Goal: Task Accomplishment & Management: Manage account settings

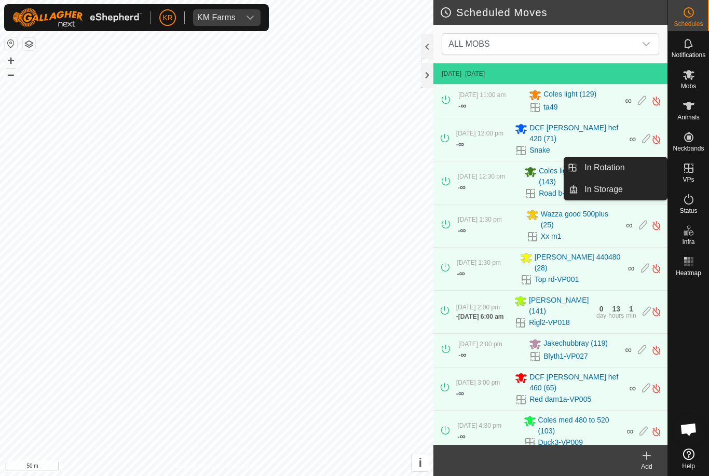
click at [639, 165] on link "In Rotation" at bounding box center [623, 167] width 89 height 21
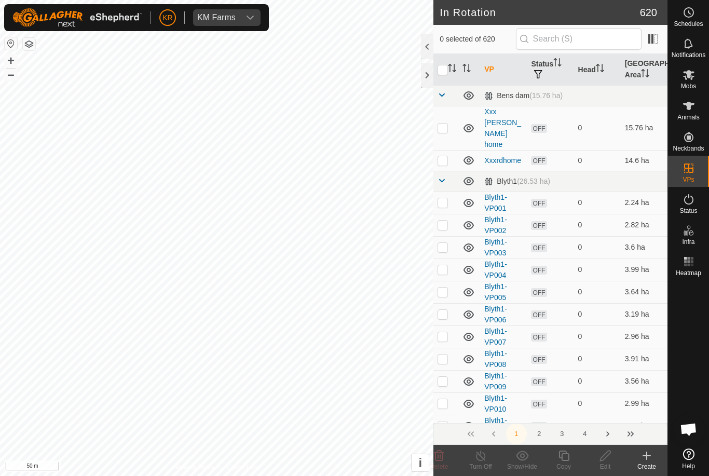
click at [685, 456] on icon at bounding box center [688, 454] width 11 height 11
click at [626, 46] on input "text" at bounding box center [579, 39] width 126 height 22
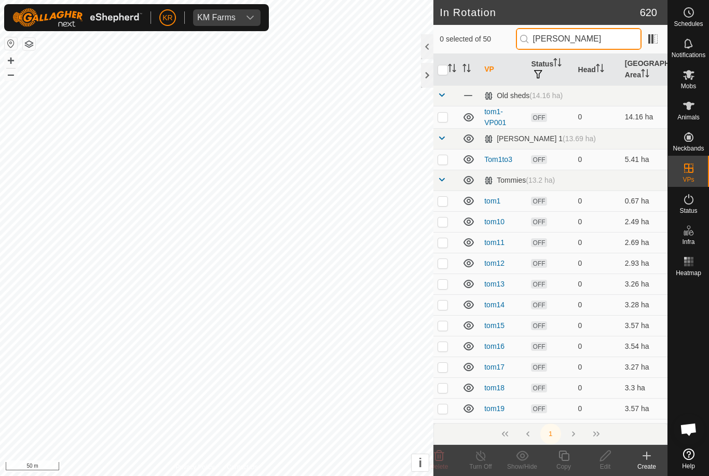
type input "Tom"
click at [446, 157] on p-checkbox at bounding box center [443, 159] width 10 height 8
checkbox input "true"
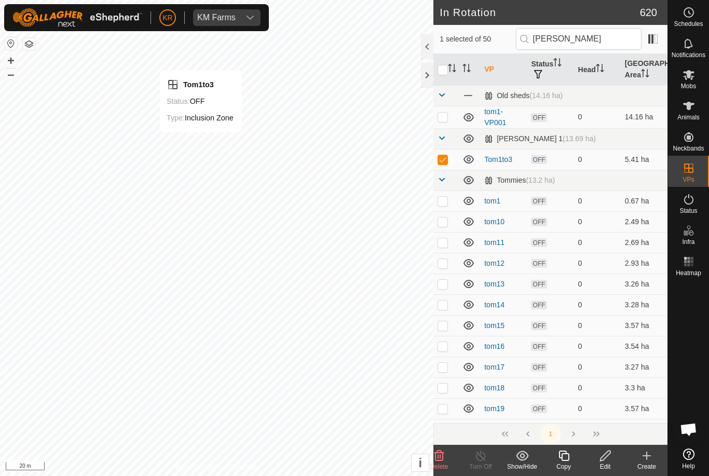
click at [600, 455] on icon at bounding box center [605, 456] width 13 height 12
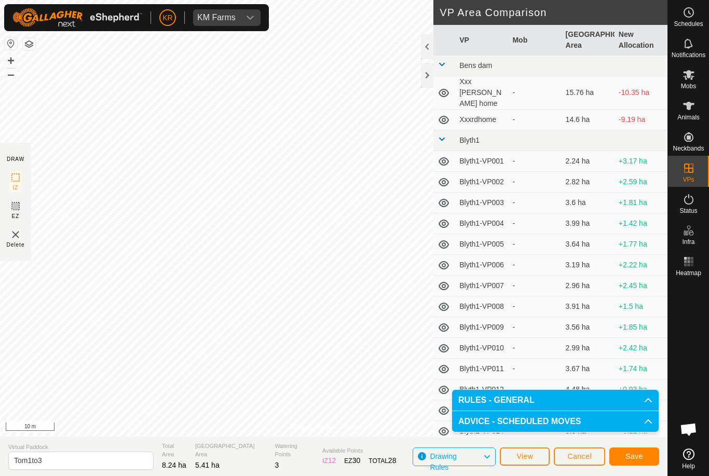
click at [630, 456] on span "Save" at bounding box center [635, 456] width 18 height 8
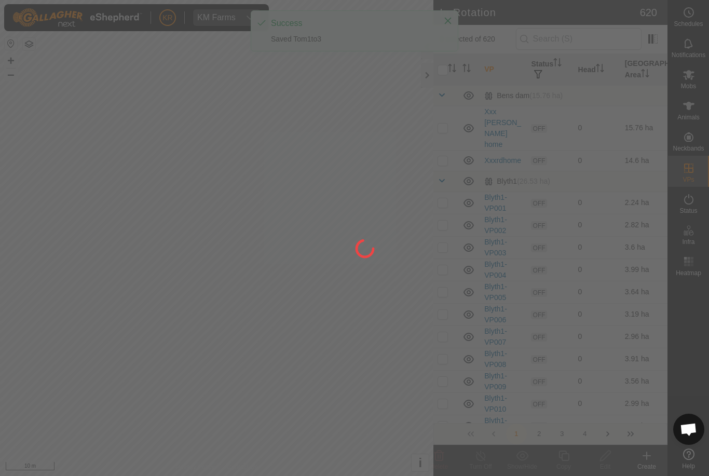
click at [694, 87] on div at bounding box center [354, 238] width 709 height 476
click at [6, 120] on div at bounding box center [354, 238] width 709 height 476
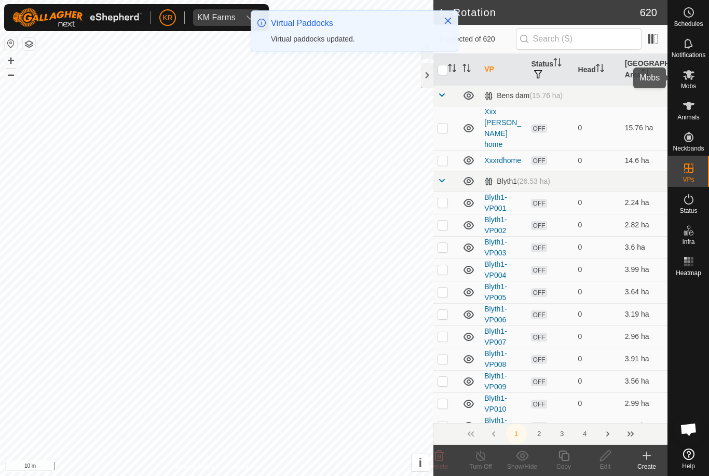
click at [687, 79] on icon at bounding box center [688, 75] width 11 height 10
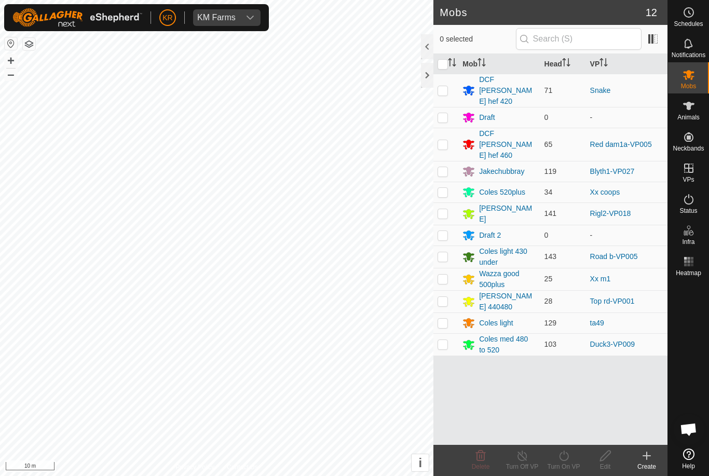
click at [440, 319] on p-checkbox at bounding box center [443, 323] width 10 height 8
checkbox input "true"
click at [558, 453] on icon at bounding box center [564, 456] width 13 height 12
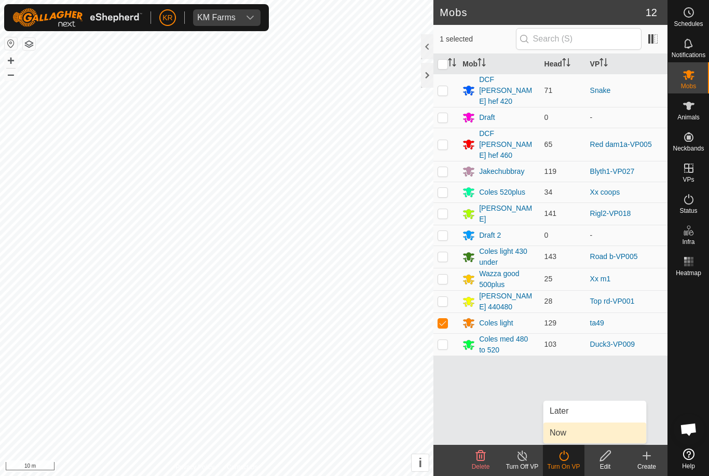
click at [561, 429] on span "Now" at bounding box center [558, 433] width 17 height 12
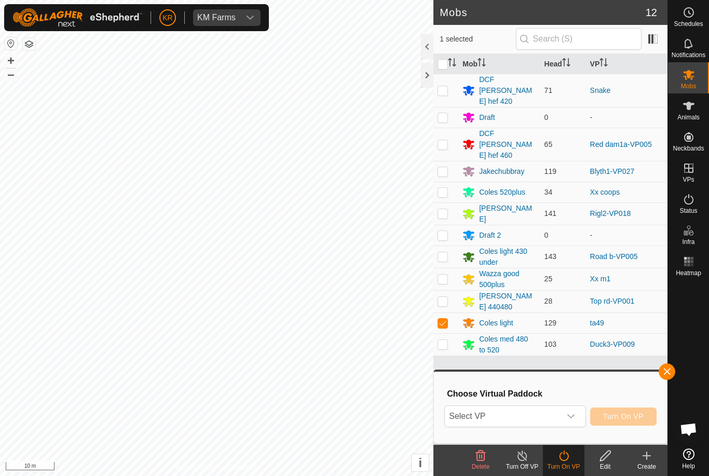
click at [485, 418] on span "Select VP" at bounding box center [502, 416] width 115 height 21
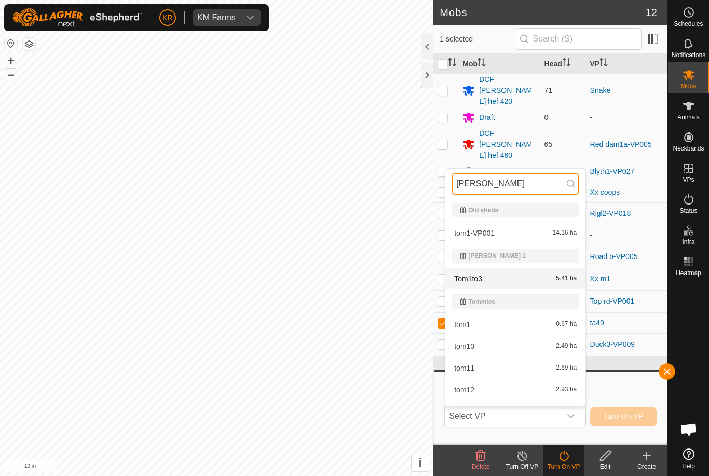
type input "Tom"
click at [555, 283] on div "Tom1to3 5.41 ha" at bounding box center [516, 279] width 128 height 12
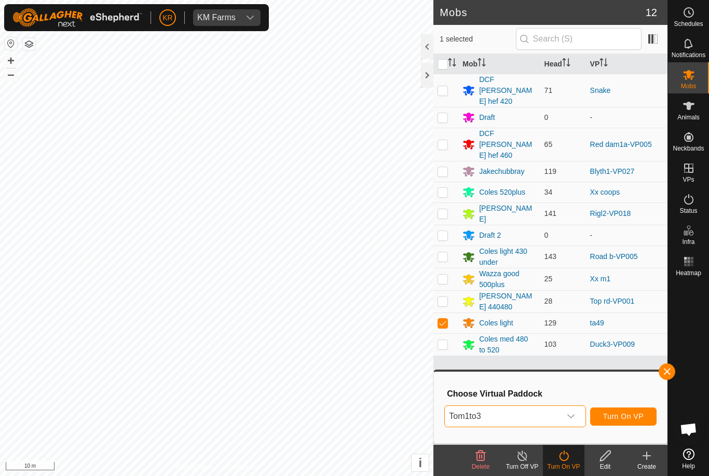
click at [631, 420] on span "Turn On VP" at bounding box center [623, 416] width 41 height 8
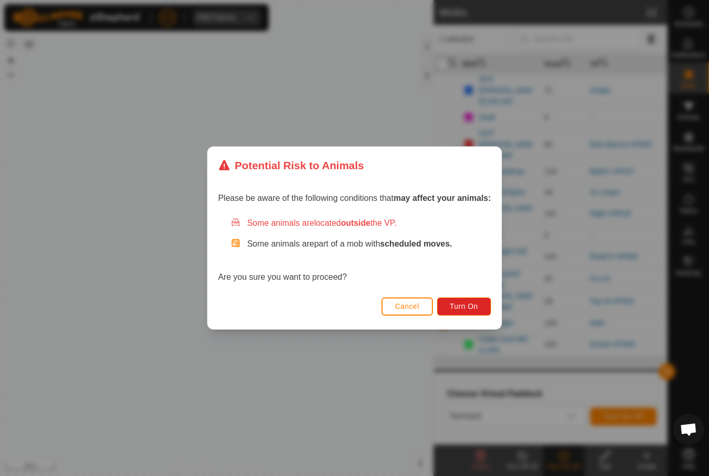
click at [466, 302] on span "Turn On" at bounding box center [464, 306] width 28 height 8
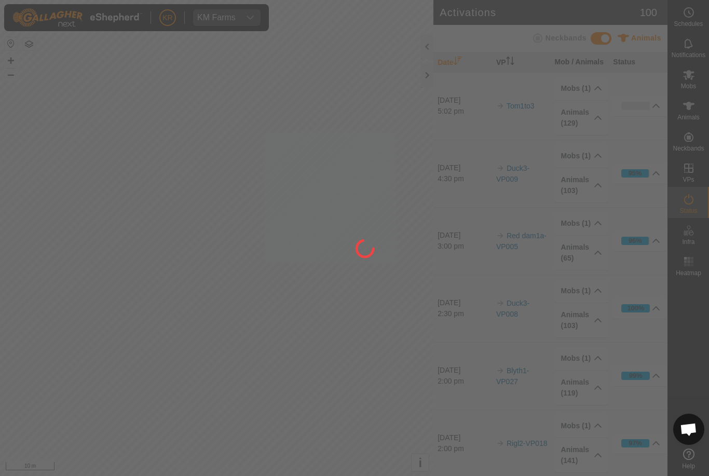
click at [0, 253] on html "KR KM Farms Schedules Notifications Mobs Animals Neckbands VPs Status Infra Hea…" at bounding box center [354, 238] width 709 height 476
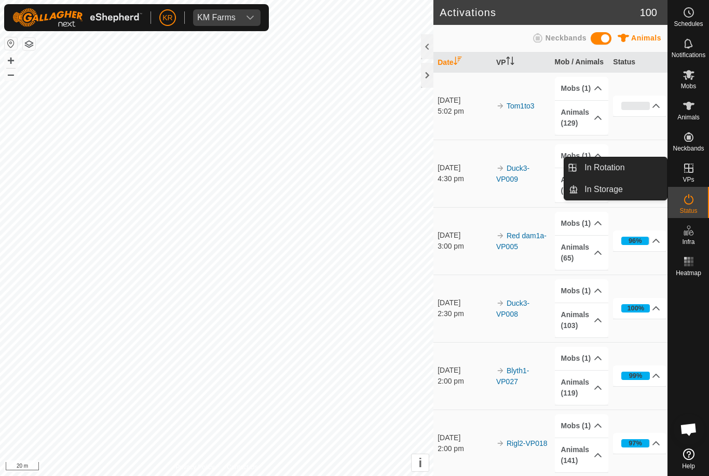
click at [636, 171] on link "In Rotation" at bounding box center [623, 167] width 89 height 21
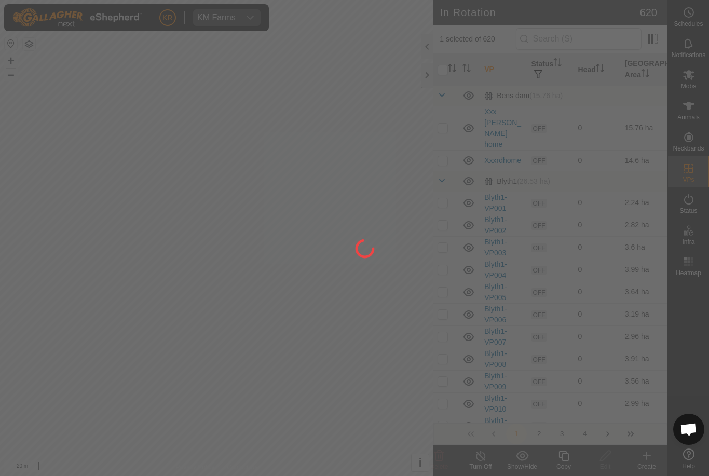
click at [605, 38] on div at bounding box center [354, 238] width 709 height 476
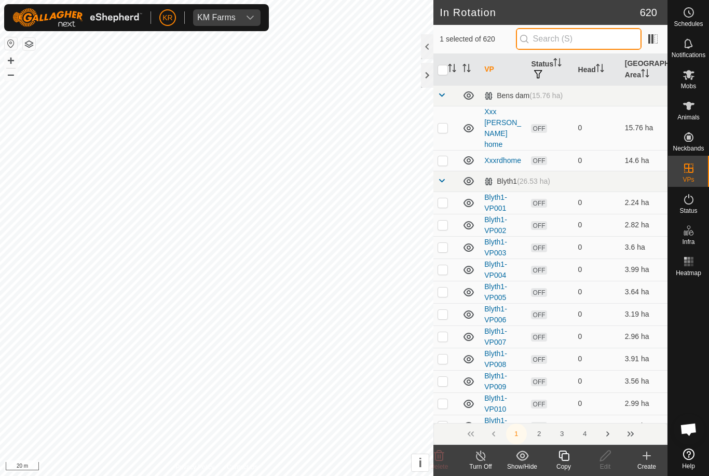
click at [610, 48] on input "text" at bounding box center [579, 39] width 126 height 22
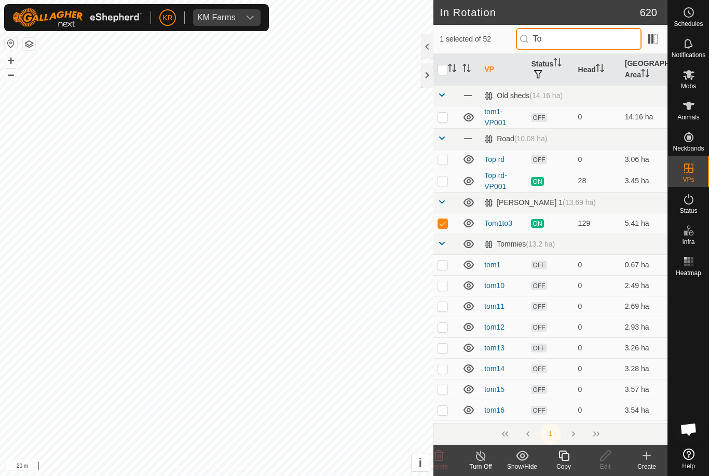
type input "Tom"
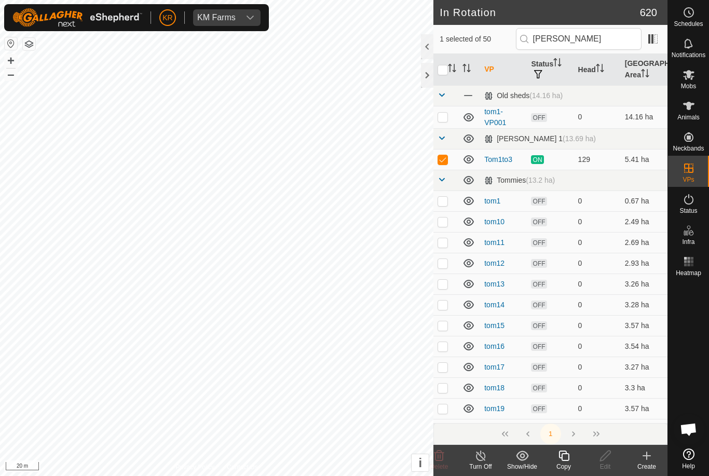
click at [570, 460] on icon at bounding box center [564, 456] width 13 height 12
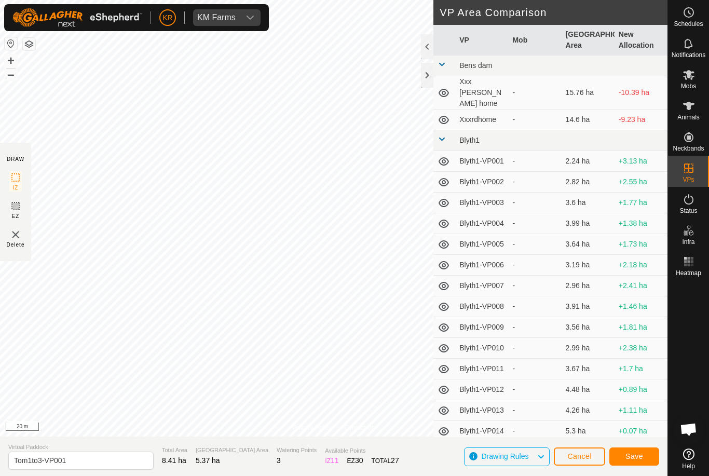
click at [639, 460] on span "Save" at bounding box center [635, 456] width 18 height 8
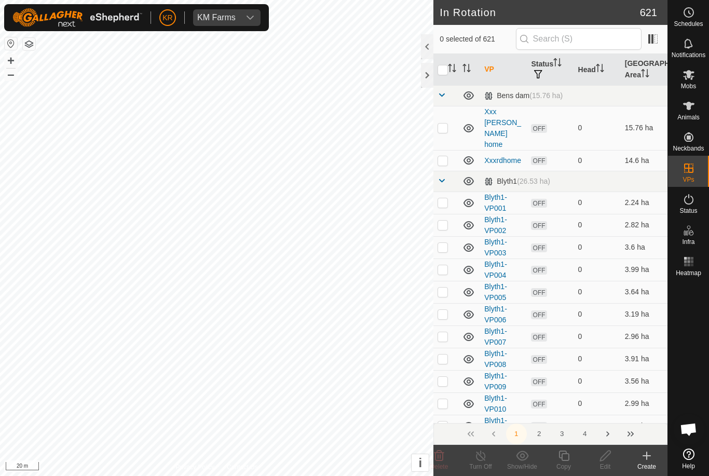
click at [694, 84] on span "Mobs" at bounding box center [688, 86] width 15 height 6
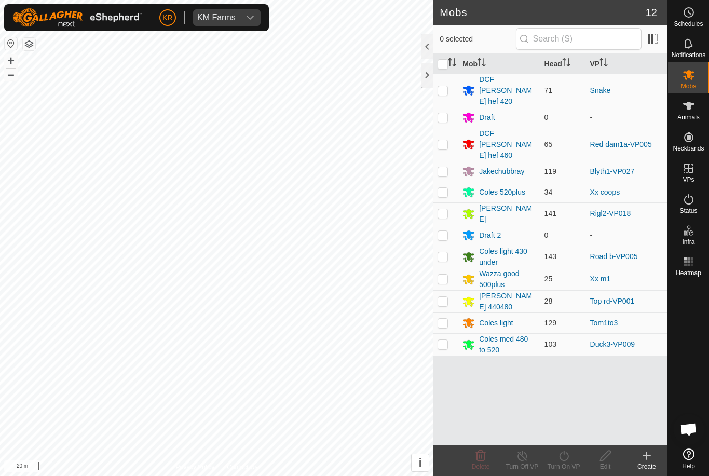
click at [442, 313] on td at bounding box center [446, 323] width 25 height 21
checkbox input "true"
click at [577, 460] on turn-on-svg-icon at bounding box center [564, 456] width 42 height 12
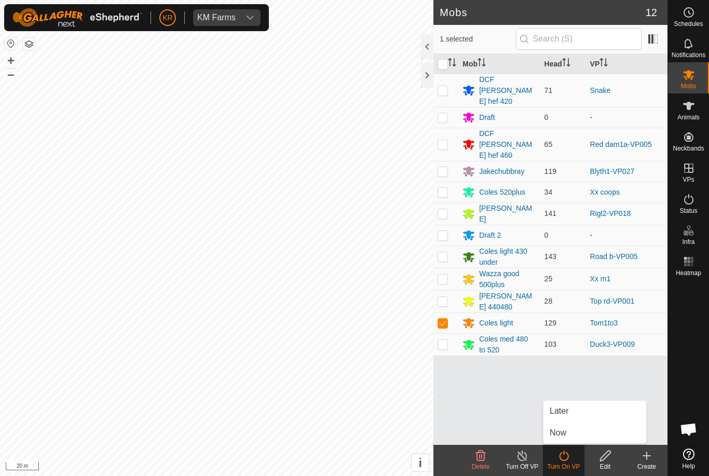
click at [579, 437] on link "Now" at bounding box center [595, 433] width 103 height 21
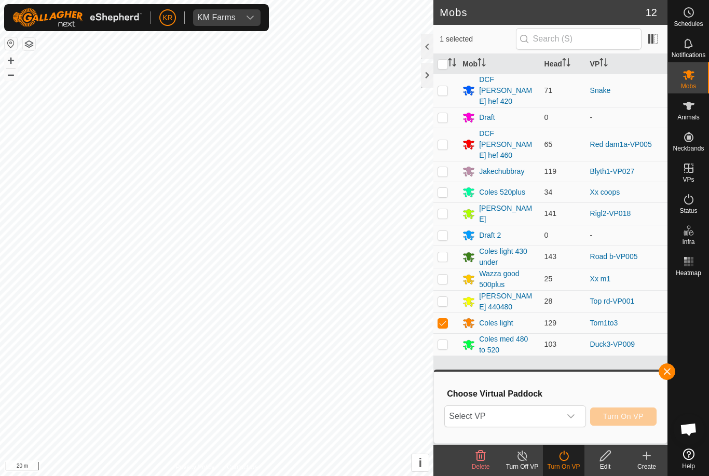
click at [577, 418] on div "dropdown trigger" at bounding box center [571, 416] width 21 height 21
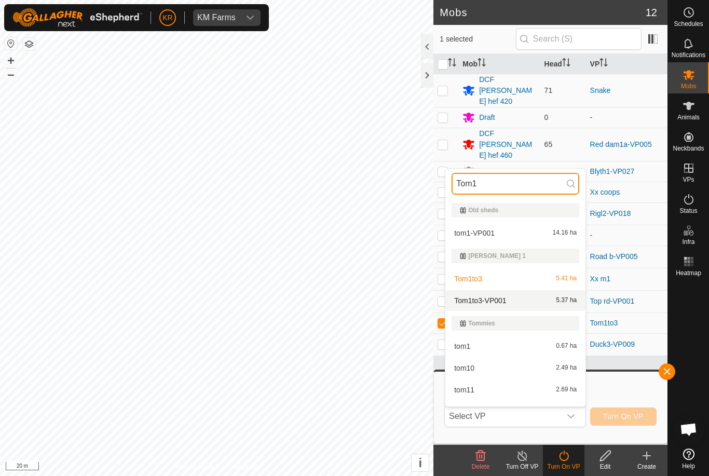
type input "Tom1"
click at [559, 301] on span "5.37 ha" at bounding box center [566, 300] width 21 height 7
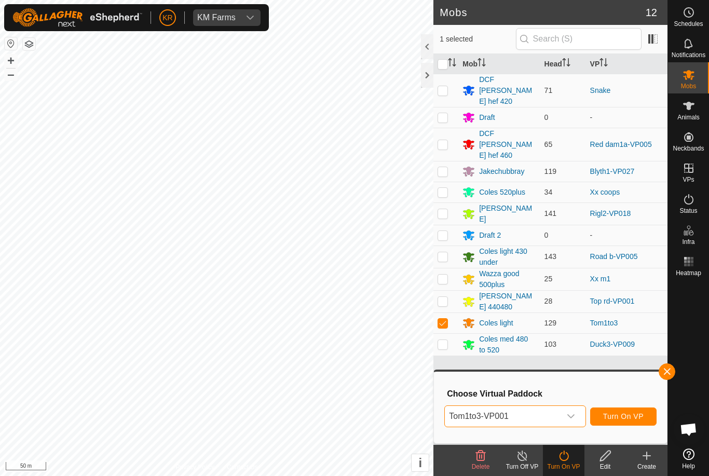
click at [643, 416] on span "Turn On VP" at bounding box center [623, 416] width 41 height 8
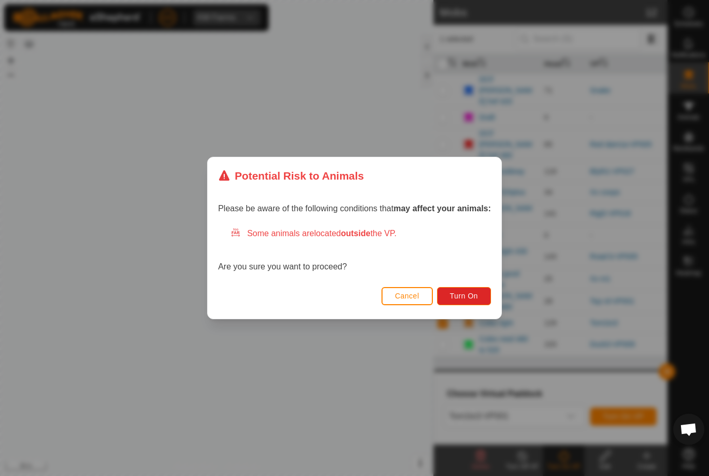
click at [465, 297] on span "Turn On" at bounding box center [464, 296] width 28 height 8
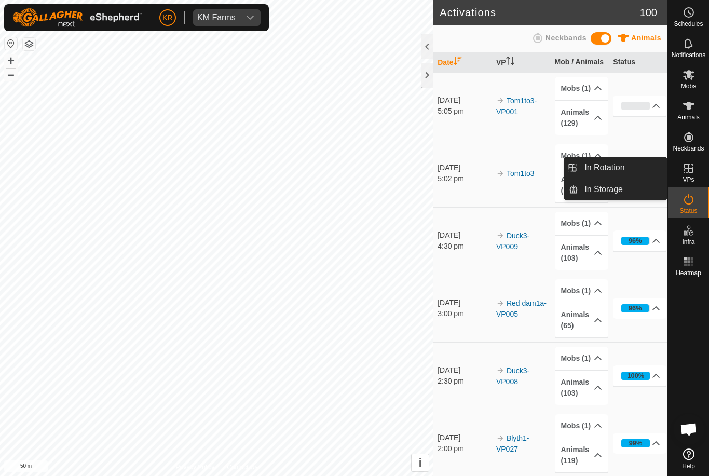
click at [628, 172] on link "In Rotation" at bounding box center [623, 167] width 89 height 21
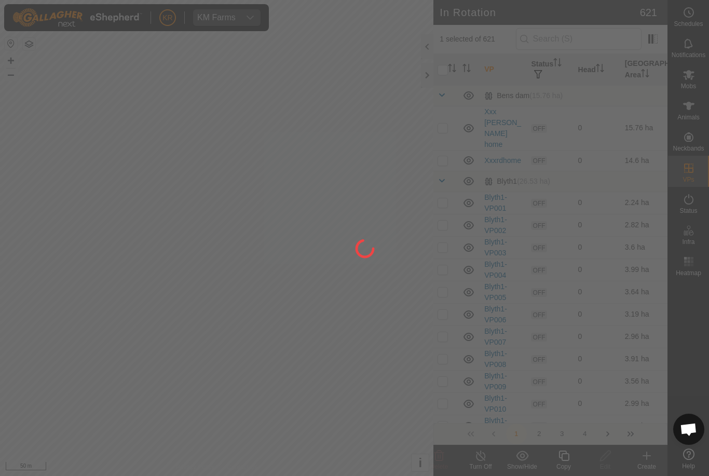
click at [633, 172] on div at bounding box center [354, 238] width 709 height 476
click at [611, 43] on div at bounding box center [354, 238] width 709 height 476
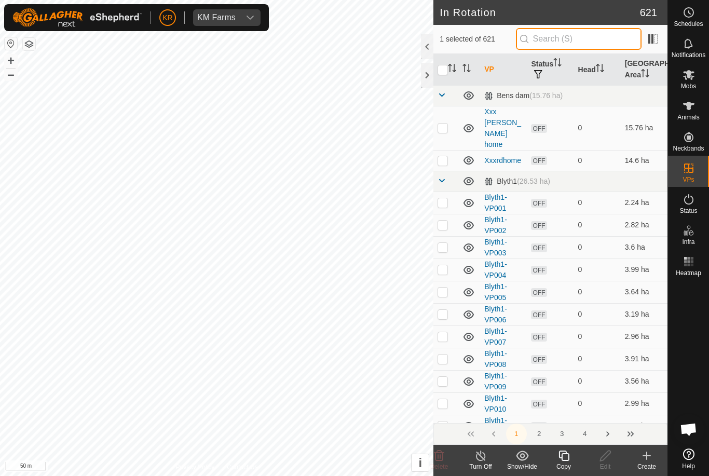
click at [596, 41] on input "text" at bounding box center [579, 39] width 126 height 22
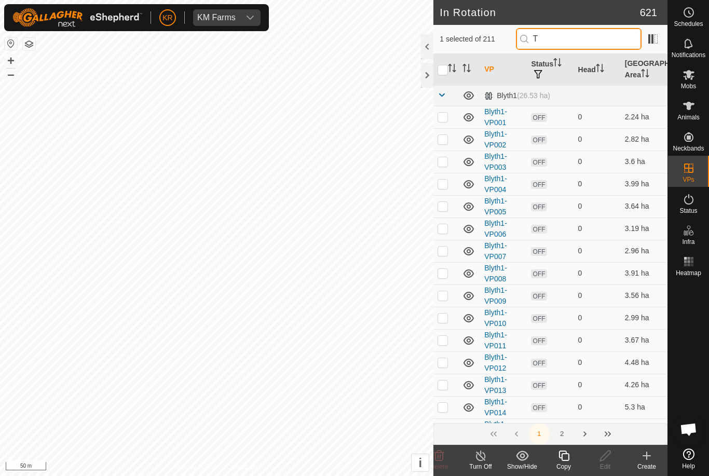
type input "To"
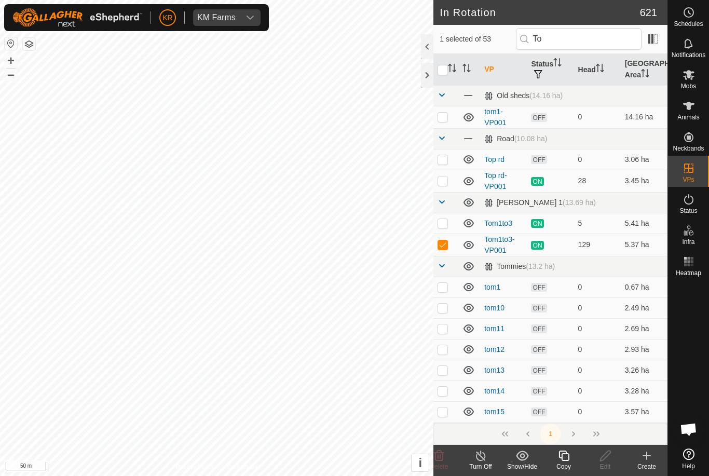
click at [569, 461] on icon at bounding box center [564, 456] width 13 height 12
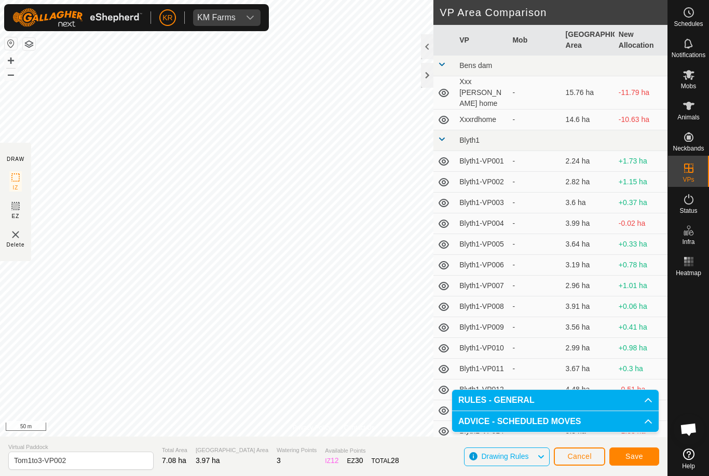
click at [641, 454] on span "Save" at bounding box center [635, 456] width 18 height 8
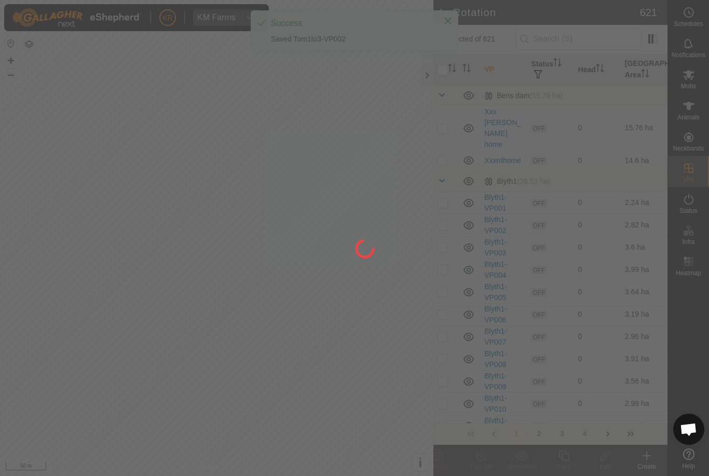
click at [703, 80] on div at bounding box center [354, 238] width 709 height 476
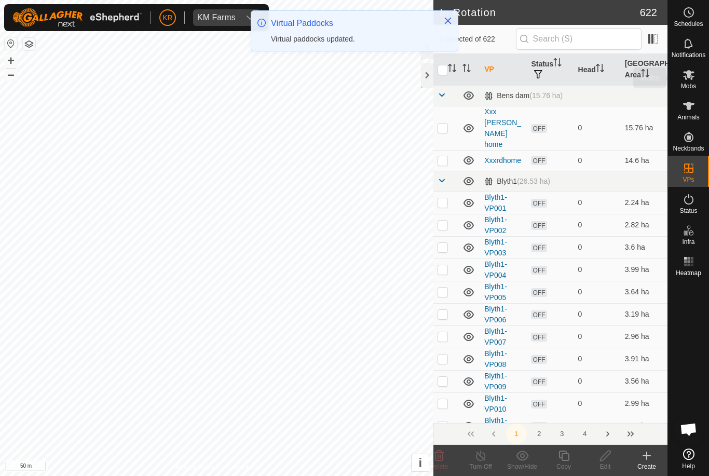
click at [697, 83] on div "Mobs" at bounding box center [688, 77] width 41 height 31
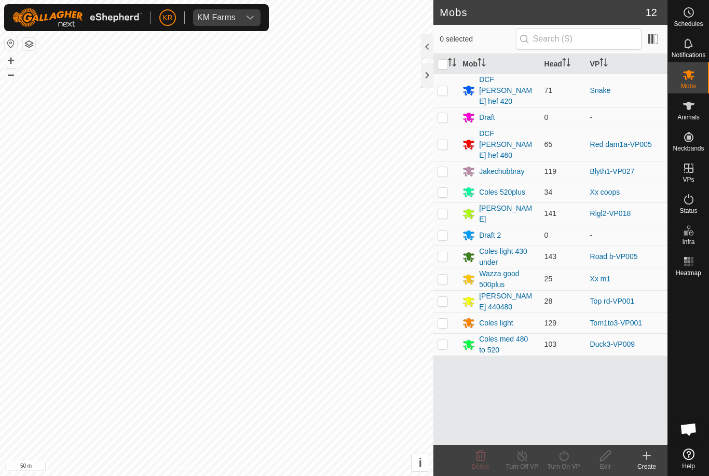
click at [438, 313] on td at bounding box center [446, 323] width 25 height 21
checkbox input "true"
click at [561, 467] on div "Turn On VP" at bounding box center [564, 466] width 42 height 9
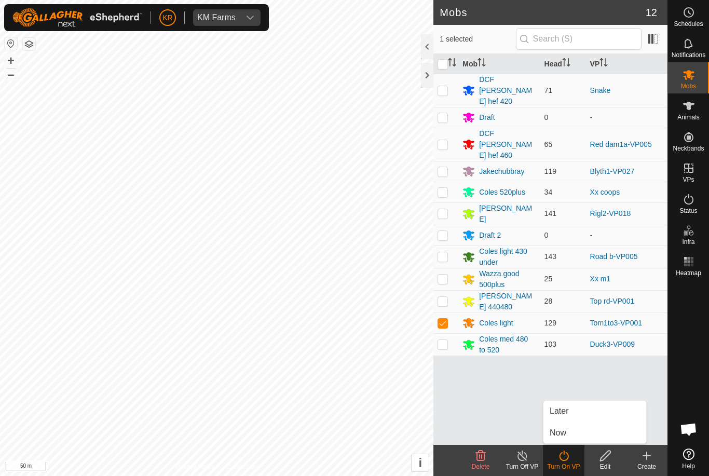
click at [557, 434] on span "Now" at bounding box center [558, 433] width 17 height 12
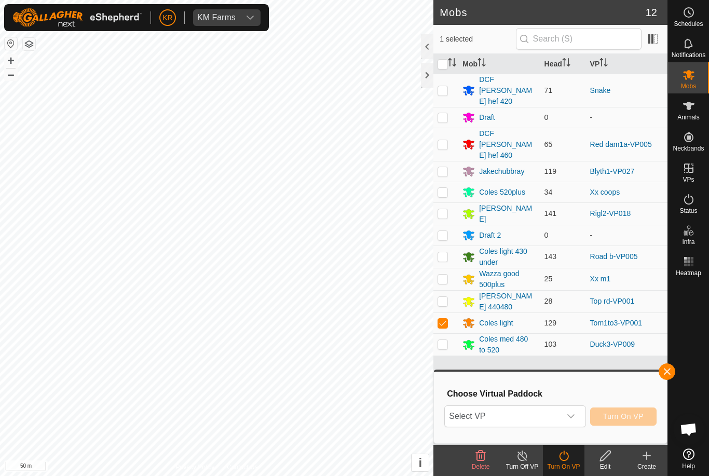
click at [500, 425] on span "Select VP" at bounding box center [502, 416] width 115 height 21
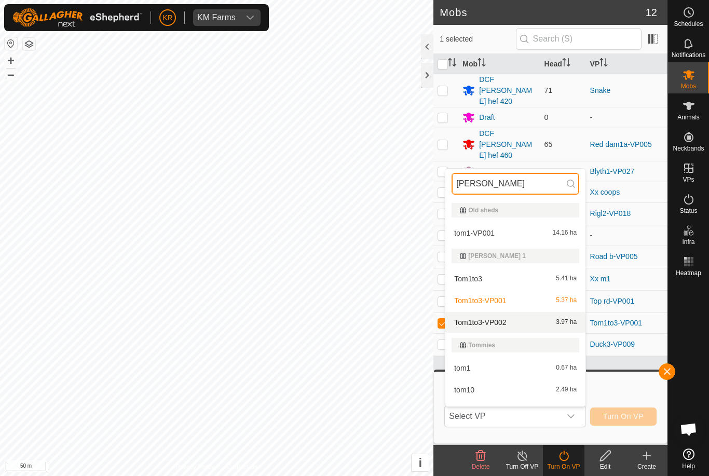
type input "Tom"
click at [556, 326] on div "Tom1to3-VP002 3.97 ha" at bounding box center [516, 322] width 128 height 12
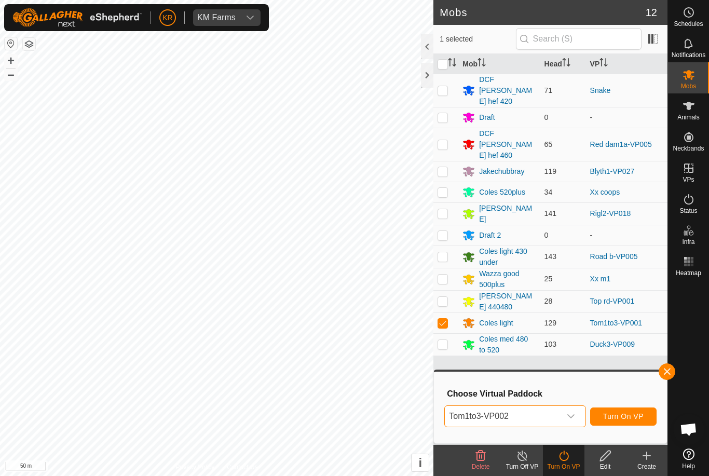
click at [638, 422] on button "Turn On VP" at bounding box center [623, 417] width 66 height 18
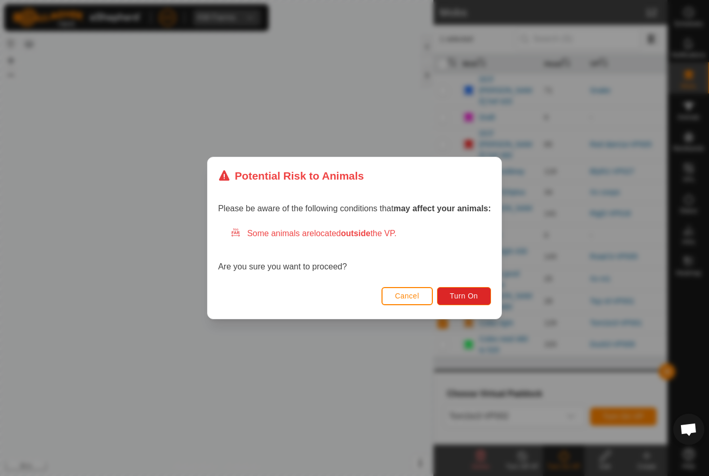
click at [460, 311] on div "Cancel Turn On" at bounding box center [355, 301] width 294 height 35
click at [471, 295] on span "Turn On" at bounding box center [464, 296] width 28 height 8
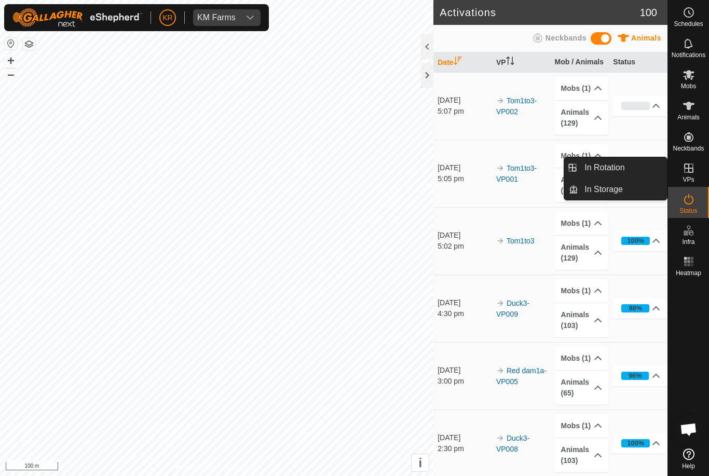
click at [625, 171] on span "In Rotation" at bounding box center [605, 168] width 40 height 12
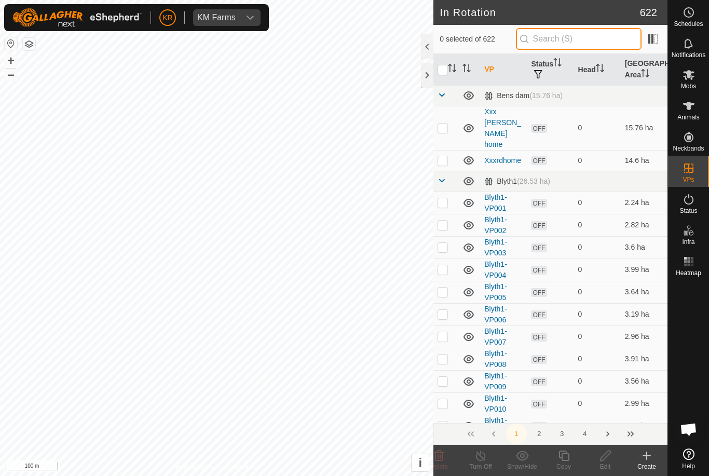
click at [588, 37] on input "text" at bounding box center [579, 39] width 126 height 22
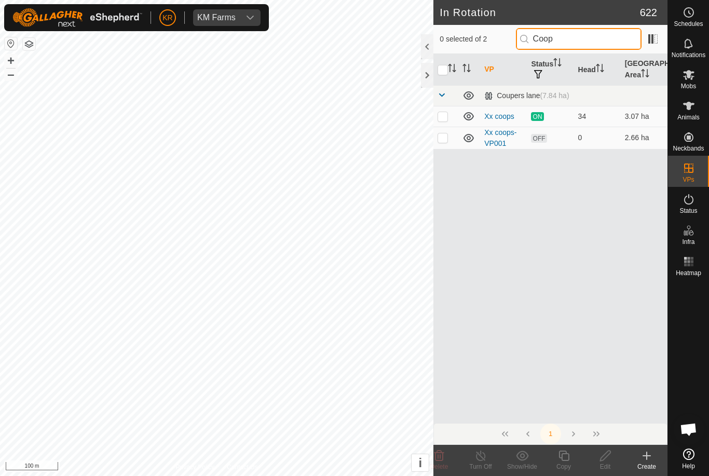
type input "Coop"
click at [443, 144] on td at bounding box center [446, 138] width 25 height 22
checkbox input "true"
click at [602, 461] on icon at bounding box center [605, 456] width 10 height 10
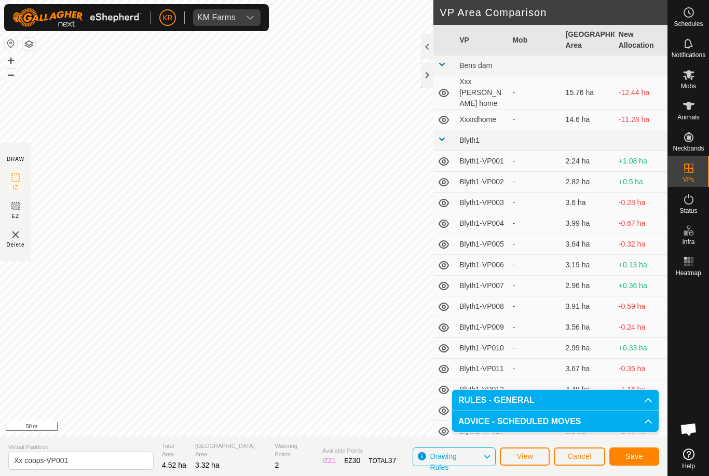
click at [644, 448] on button "Save" at bounding box center [635, 457] width 50 height 18
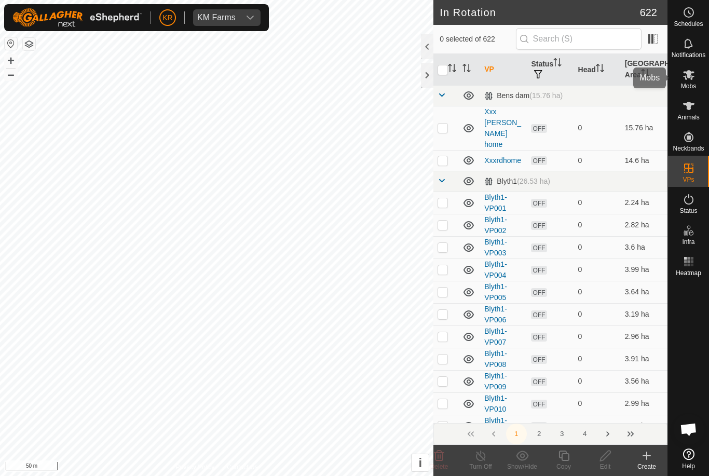
click at [688, 89] on span "Mobs" at bounding box center [688, 86] width 15 height 6
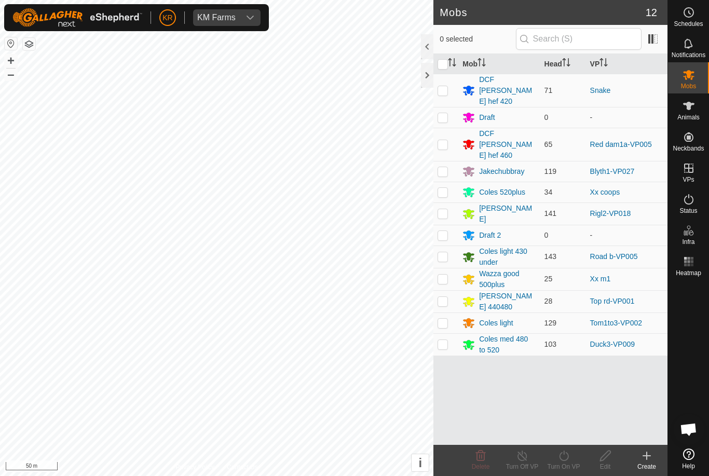
click at [446, 188] on p-checkbox at bounding box center [443, 192] width 10 height 8
checkbox input "true"
click at [570, 461] on icon at bounding box center [564, 456] width 13 height 12
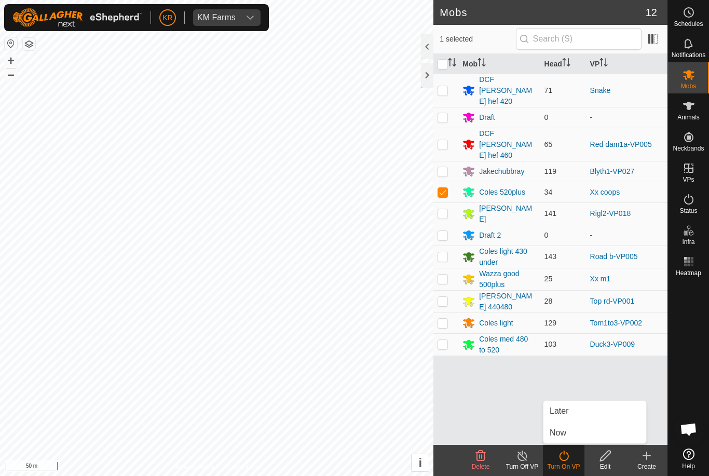
click at [579, 433] on link "Now" at bounding box center [595, 433] width 103 height 21
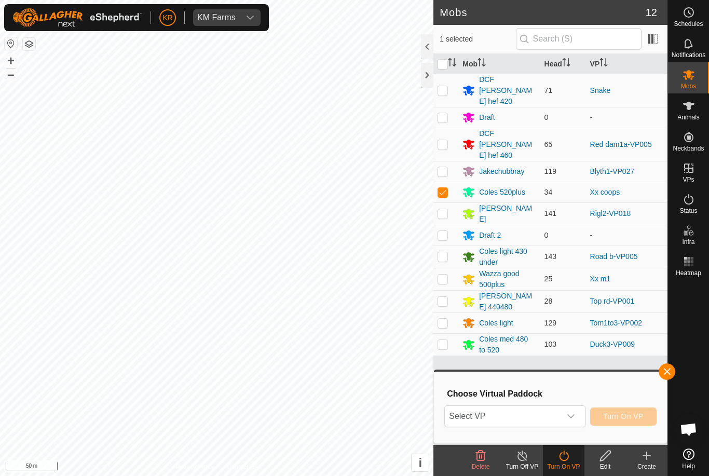
click at [571, 414] on icon "dropdown trigger" at bounding box center [571, 416] width 8 height 8
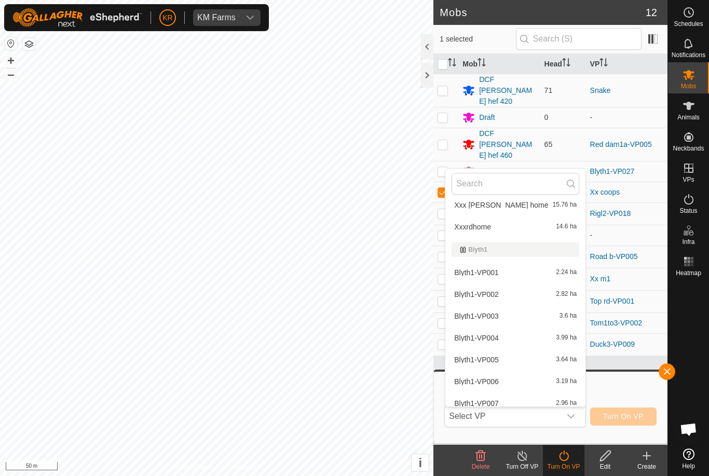
scroll to position [30, 0]
click at [554, 192] on input "text" at bounding box center [516, 184] width 128 height 22
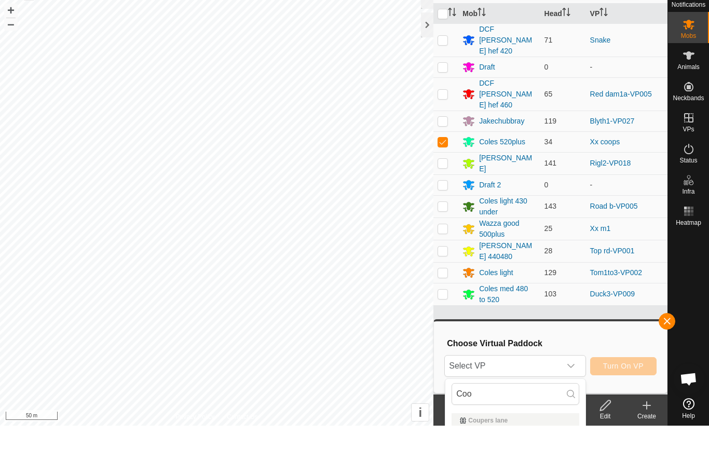
scroll to position [50, 0]
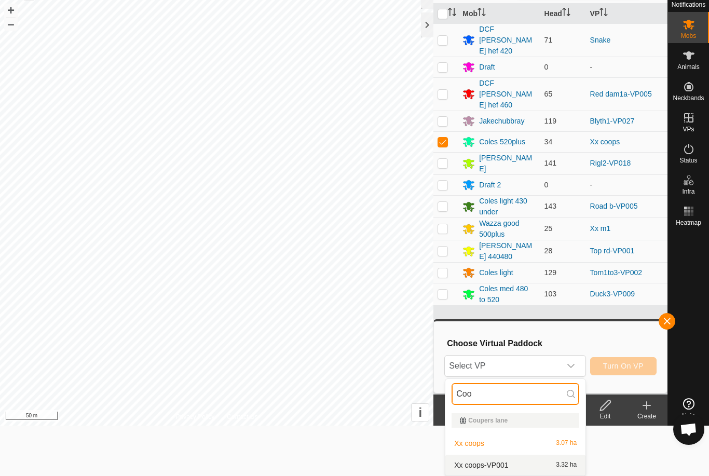
type input "Coo"
click at [560, 465] on span "3.32 ha" at bounding box center [566, 465] width 21 height 7
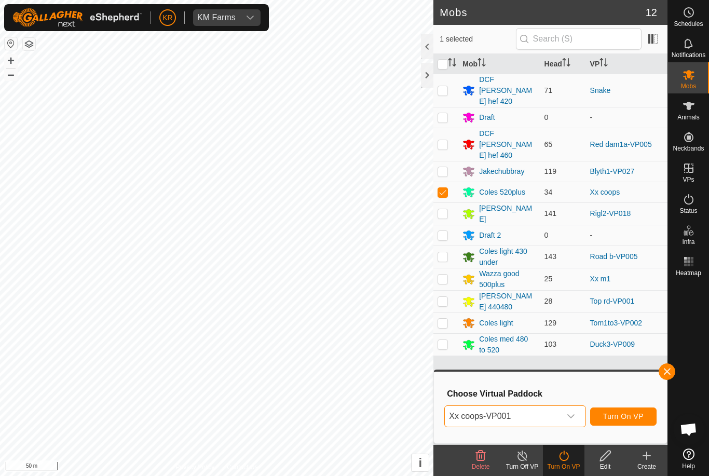
scroll to position [0, 0]
click at [626, 418] on span "Turn On VP" at bounding box center [623, 416] width 41 height 8
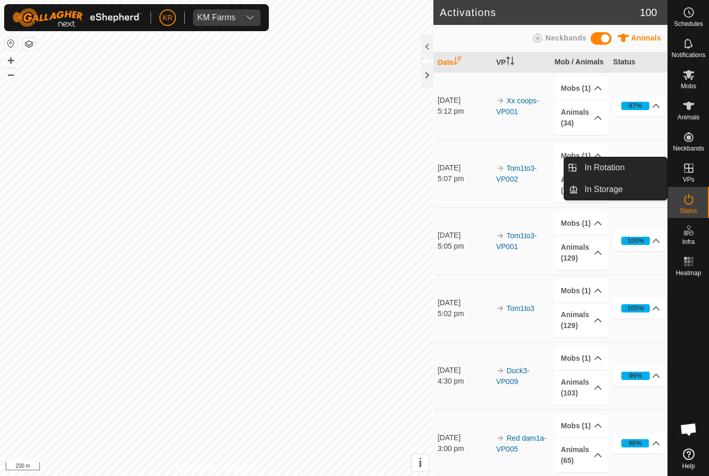
click at [613, 168] on span "In Rotation" at bounding box center [605, 168] width 40 height 12
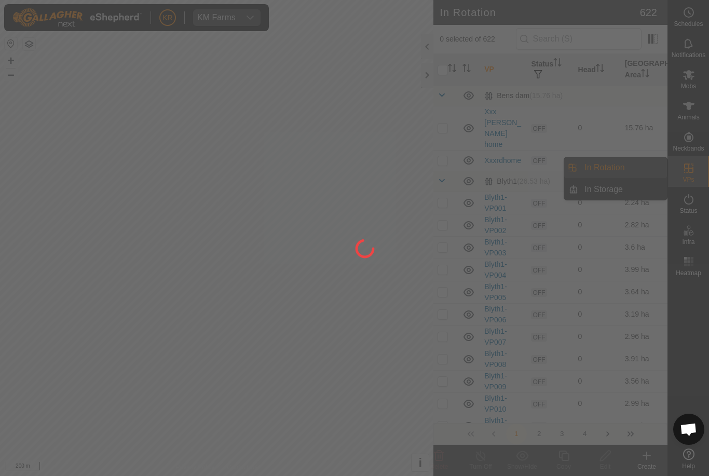
click at [612, 166] on div at bounding box center [354, 238] width 709 height 476
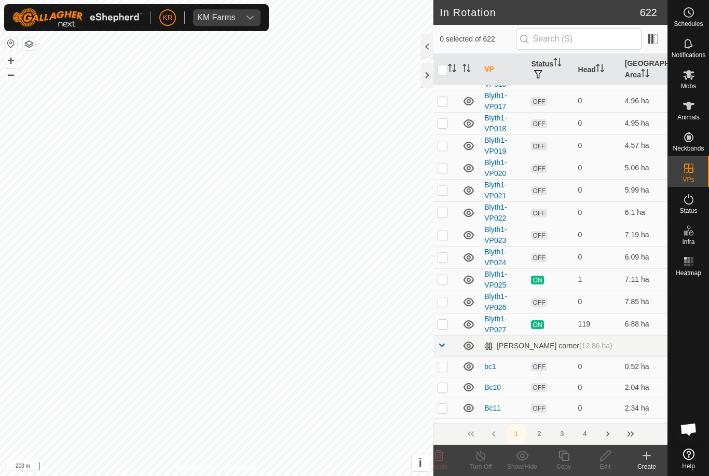
scroll to position [449, 0]
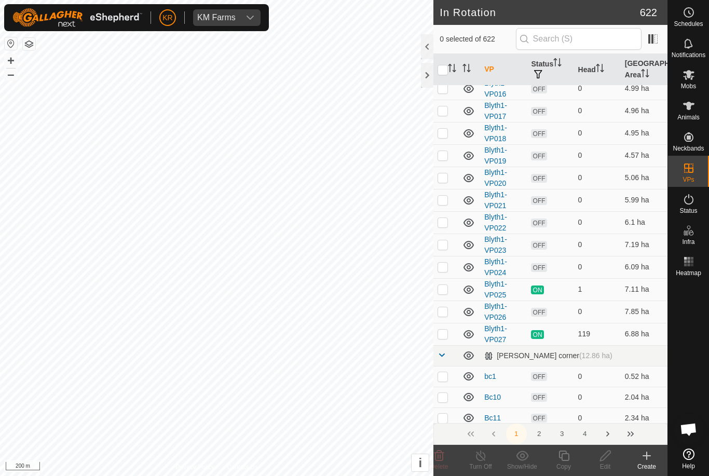
click at [443, 307] on p-checkbox at bounding box center [443, 311] width 10 height 8
checkbox input "true"
click at [607, 456] on icon at bounding box center [605, 456] width 13 height 12
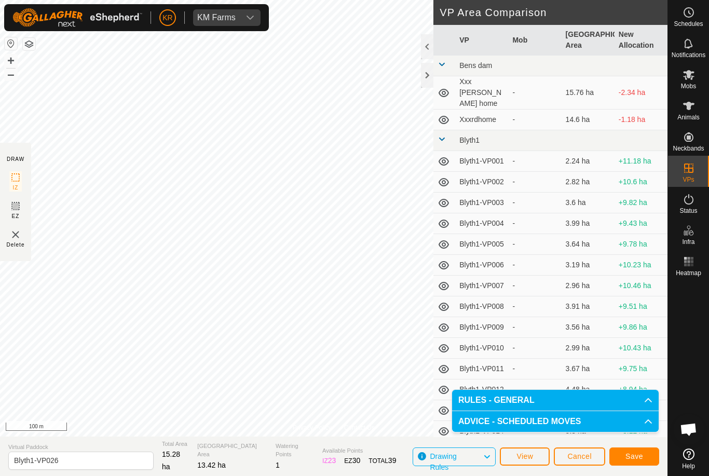
click at [637, 461] on span "Save" at bounding box center [635, 456] width 18 height 8
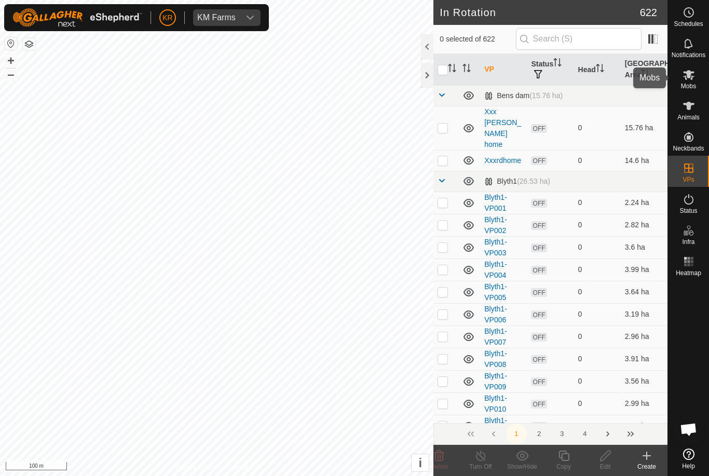
click at [701, 70] on div "Mobs" at bounding box center [688, 77] width 41 height 31
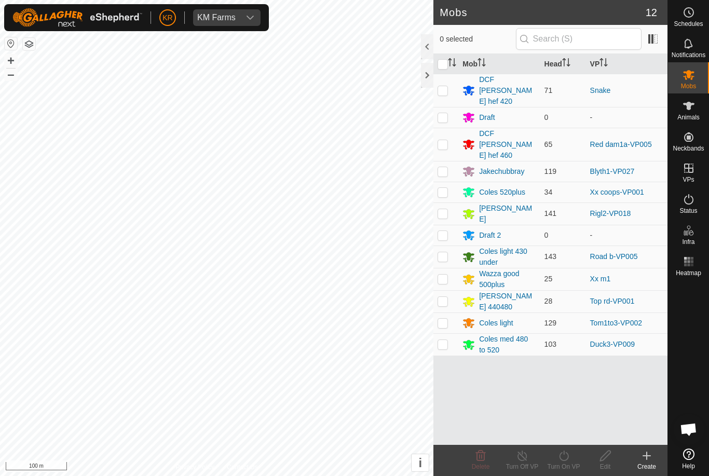
click at [450, 161] on td at bounding box center [446, 171] width 25 height 21
checkbox input "true"
click at [519, 455] on icon at bounding box center [522, 456] width 13 height 12
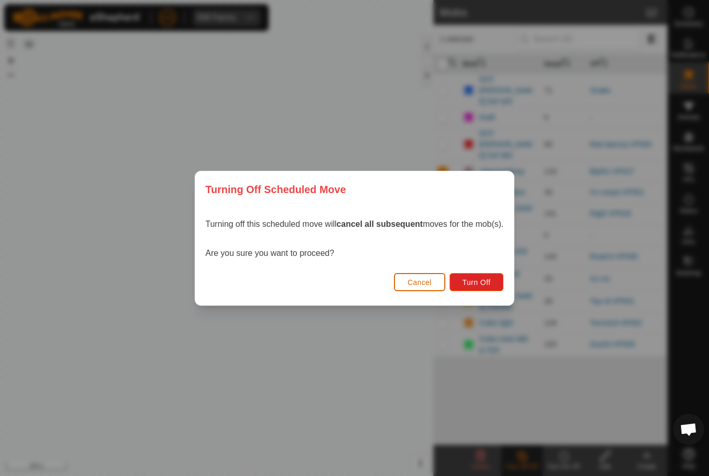
click at [481, 282] on span "Turn Off" at bounding box center [477, 282] width 29 height 8
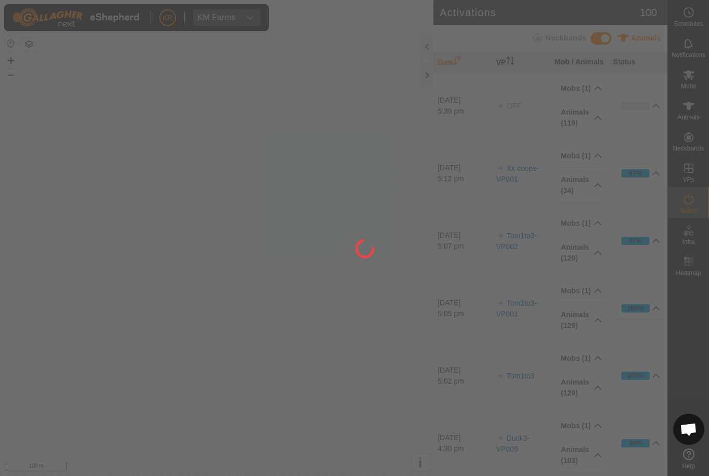
click at [685, 78] on div at bounding box center [354, 238] width 709 height 476
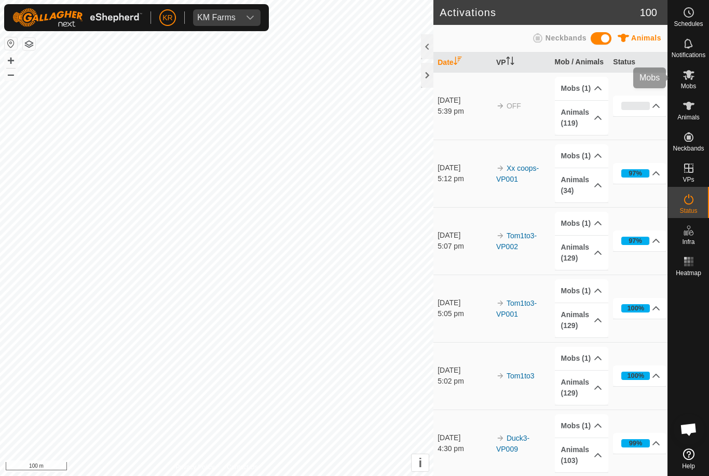
click at [694, 74] on icon at bounding box center [689, 75] width 12 height 12
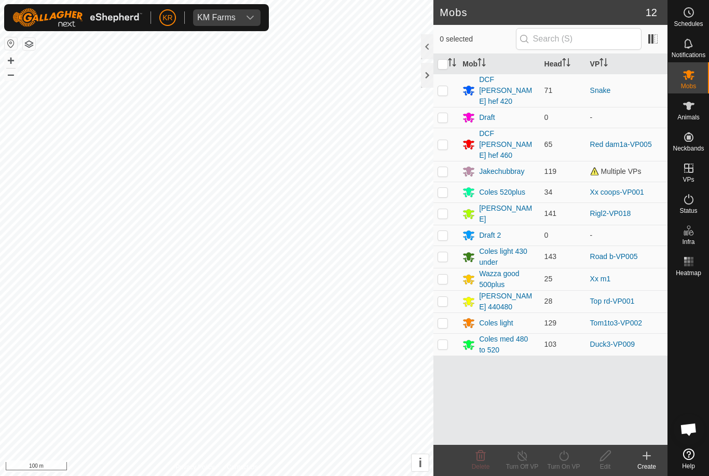
click at [443, 167] on p-checkbox at bounding box center [443, 171] width 10 height 8
checkbox input "true"
click at [566, 459] on icon at bounding box center [564, 456] width 13 height 12
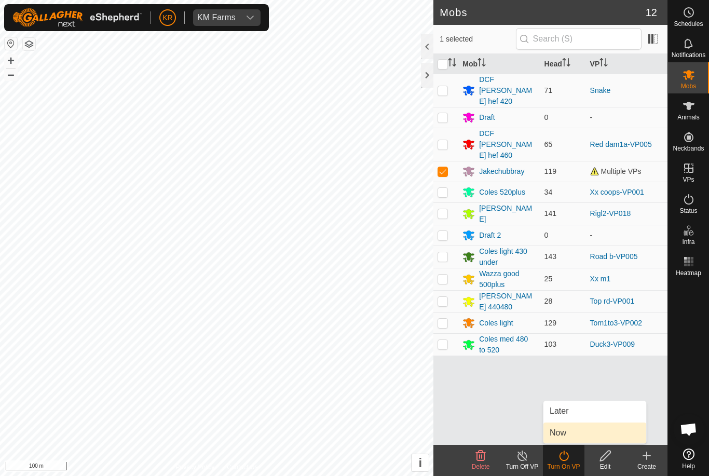
click at [579, 432] on link "Now" at bounding box center [595, 433] width 103 height 21
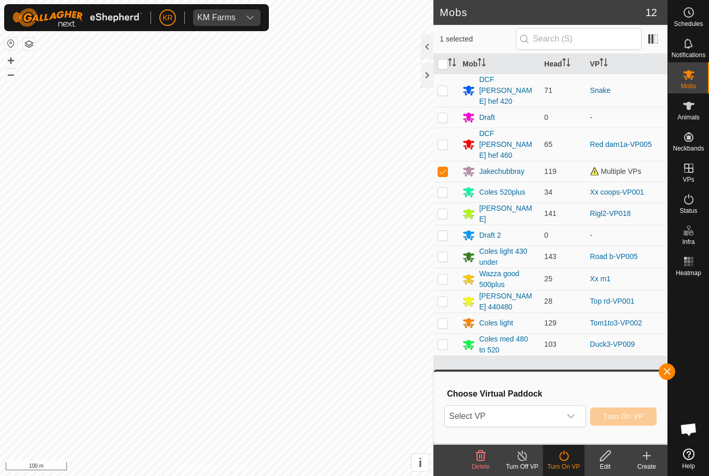
click at [560, 413] on span "Select VP" at bounding box center [502, 416] width 115 height 21
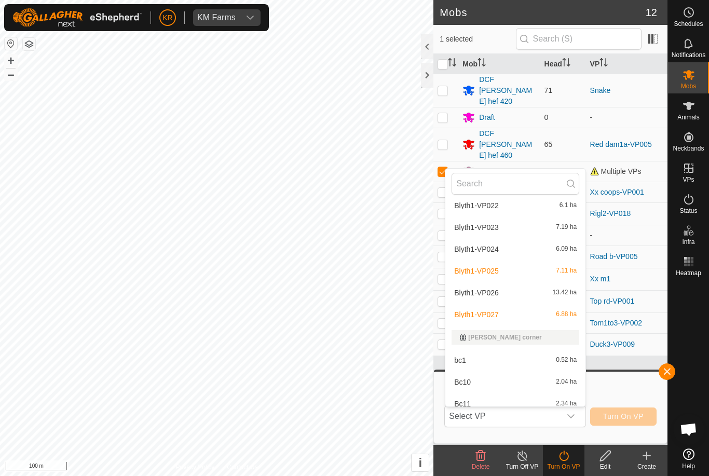
scroll to position [574, 0]
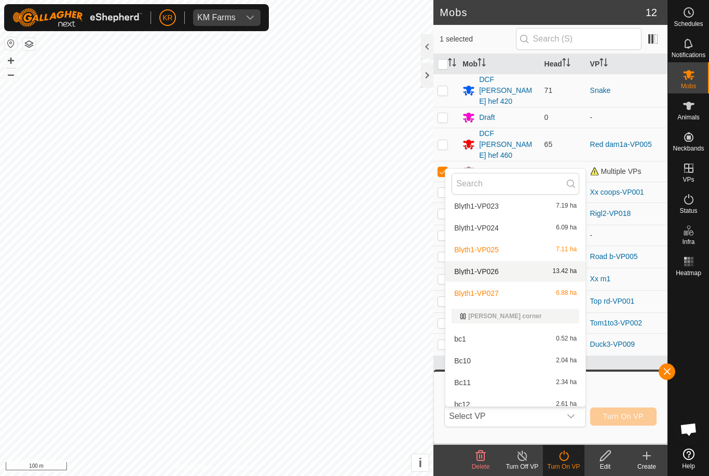
click at [505, 273] on div "Blyth1-VP026 13.42 ha" at bounding box center [516, 271] width 128 height 12
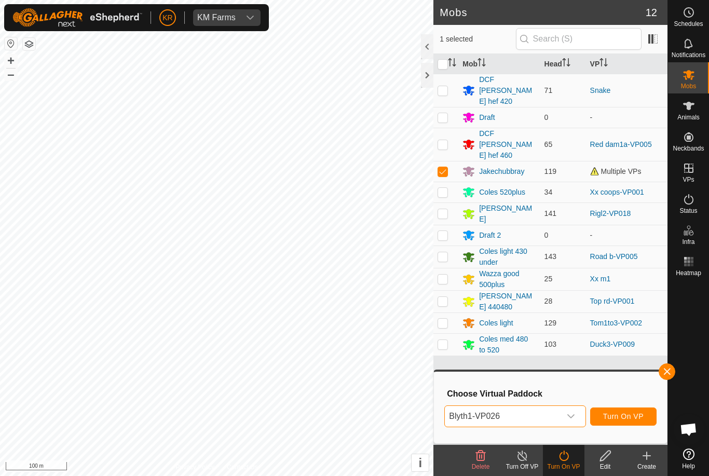
click at [633, 418] on span "Turn On VP" at bounding box center [623, 416] width 41 height 8
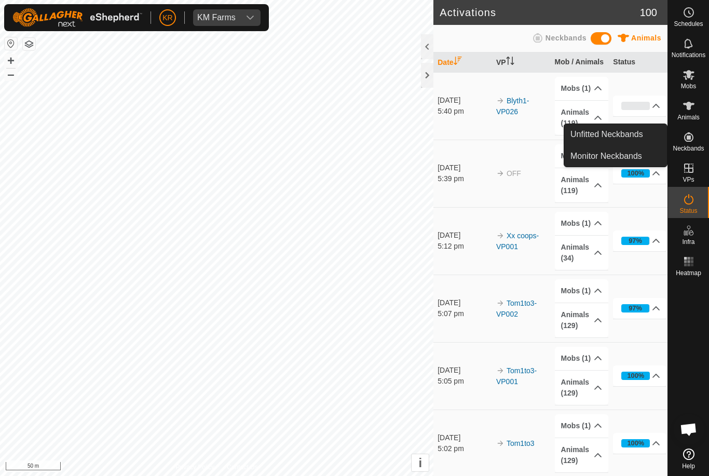
click at [649, 146] on link "Monitor Neckbands" at bounding box center [615, 156] width 103 height 21
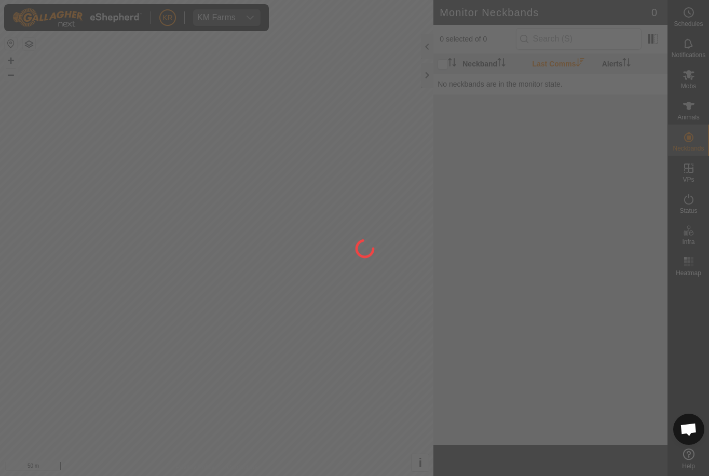
click at [638, 141] on div at bounding box center [354, 238] width 709 height 476
click at [697, 142] on div at bounding box center [354, 238] width 709 height 476
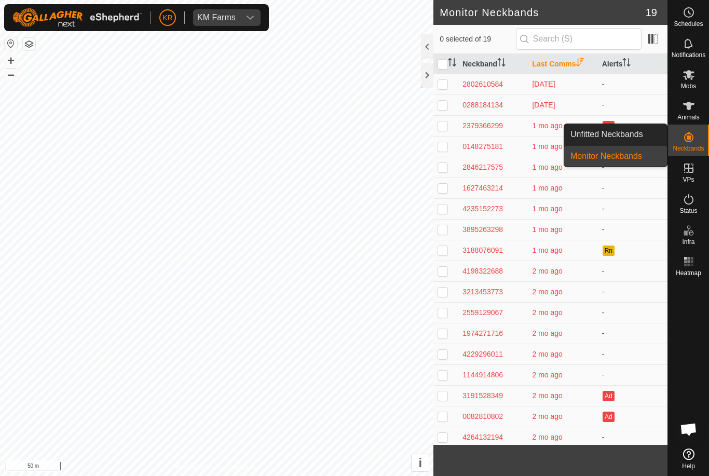
click at [654, 134] on link "Unfitted Neckbands" at bounding box center [615, 134] width 103 height 21
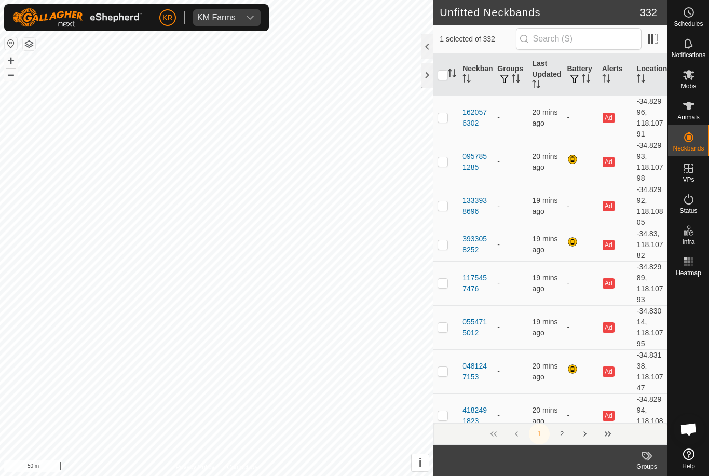
checkbox input "true"
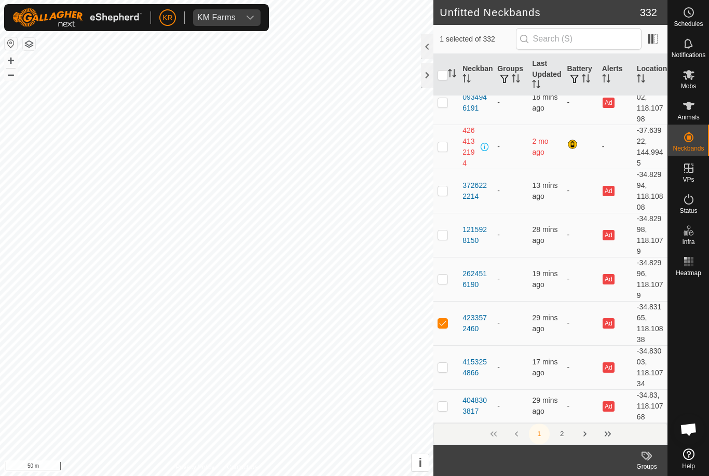
scroll to position [8425, 0]
click at [696, 86] on span "Mobs" at bounding box center [688, 86] width 15 height 6
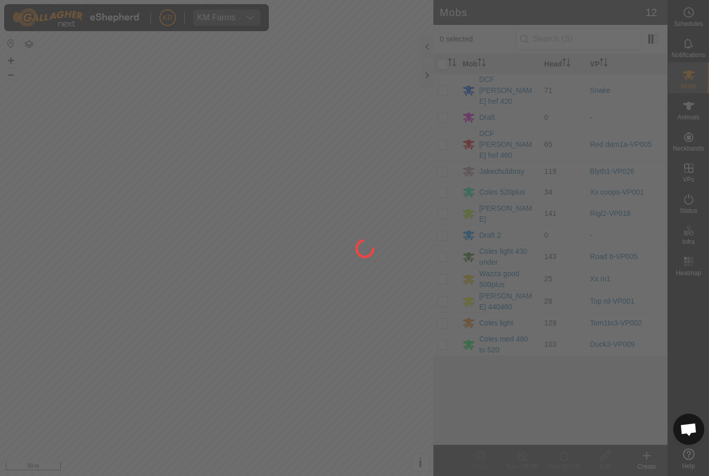
click at [697, 108] on div at bounding box center [354, 238] width 709 height 476
click at [702, 111] on div at bounding box center [354, 238] width 709 height 476
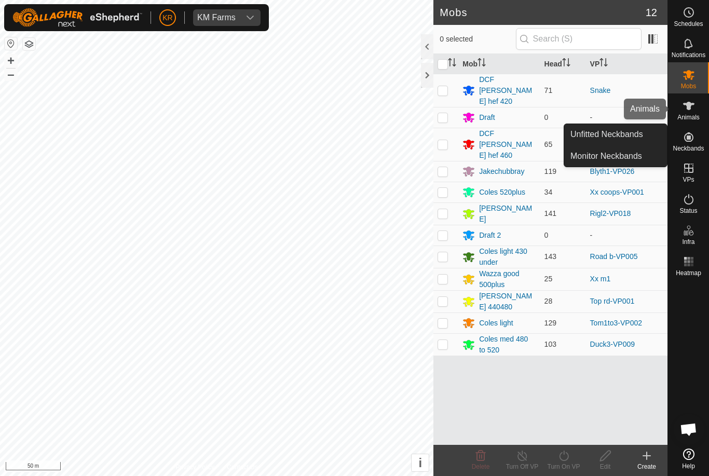
click at [700, 118] on span "Animals" at bounding box center [689, 117] width 22 height 6
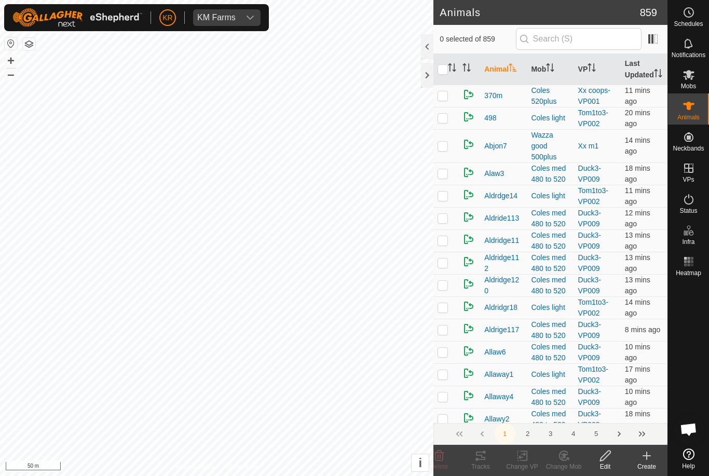
click at [696, 110] on es-animals-svg-icon at bounding box center [689, 106] width 19 height 17
click at [653, 454] on create-svg-icon at bounding box center [647, 456] width 42 height 12
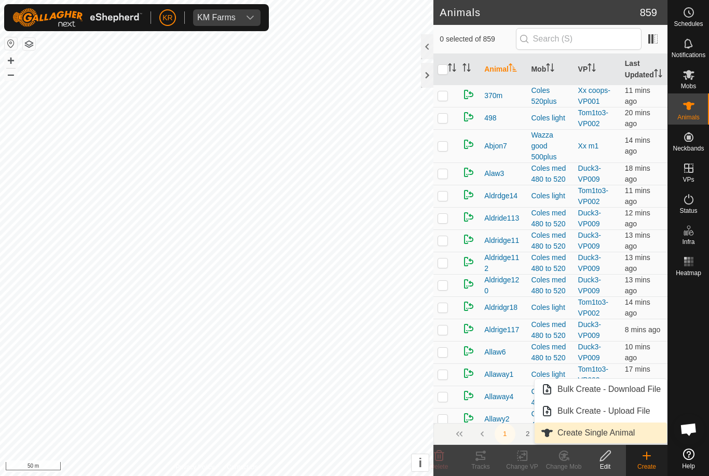
click at [634, 434] on span "Create Single Animal" at bounding box center [596, 433] width 77 height 12
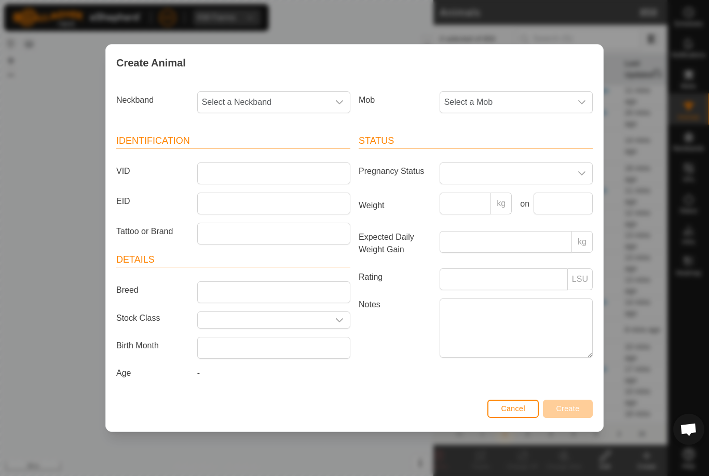
click at [292, 101] on span "Select a Neckband" at bounding box center [263, 102] width 131 height 21
type input "42335"
click at [286, 153] on li "4233572460" at bounding box center [274, 155] width 152 height 21
click at [498, 94] on span "Select a Mob" at bounding box center [505, 102] width 131 height 21
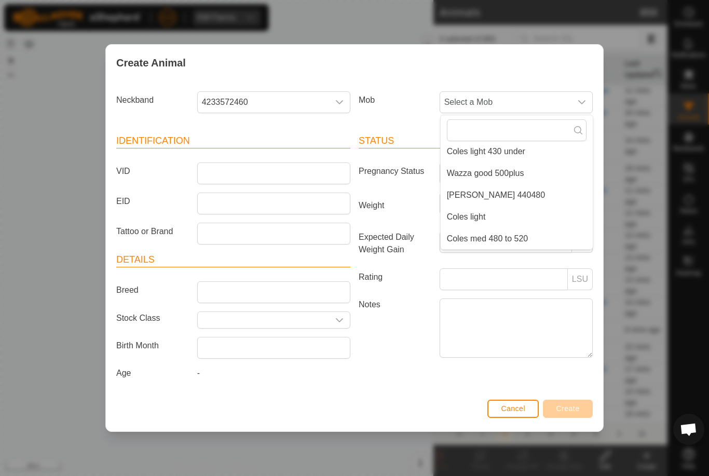
scroll to position [179, 0]
click at [479, 189] on span "Cole’s 440480" at bounding box center [496, 195] width 98 height 12
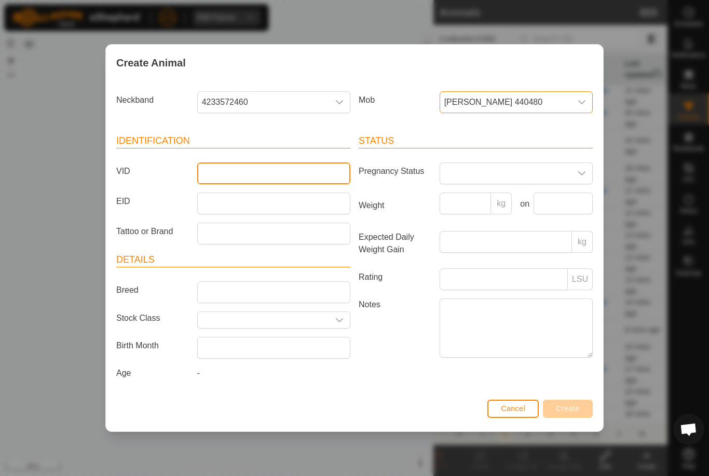
click at [268, 165] on input "VID" at bounding box center [273, 174] width 153 height 22
type input "Unkwaz"
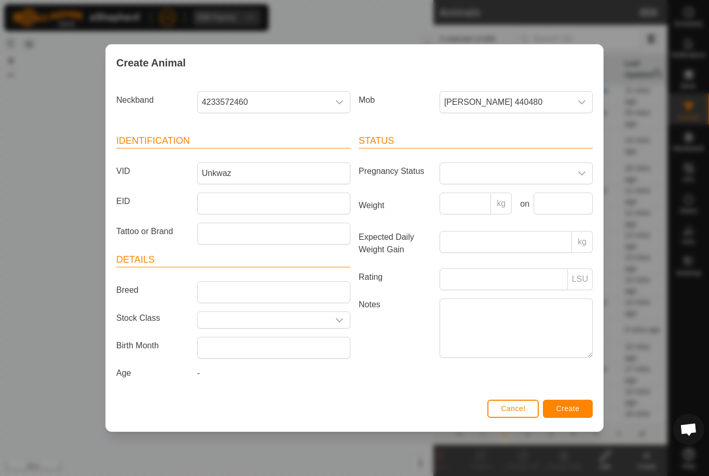
click at [573, 407] on span "Create" at bounding box center [568, 409] width 23 height 8
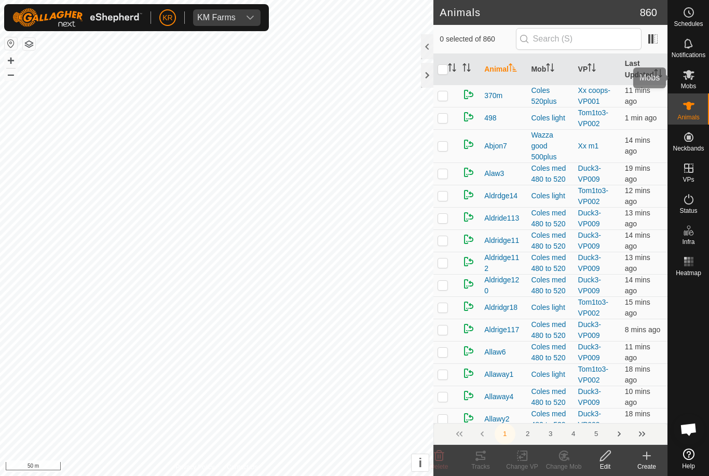
click at [702, 78] on div "Mobs" at bounding box center [688, 77] width 41 height 31
click at [563, 461] on icon at bounding box center [564, 456] width 13 height 12
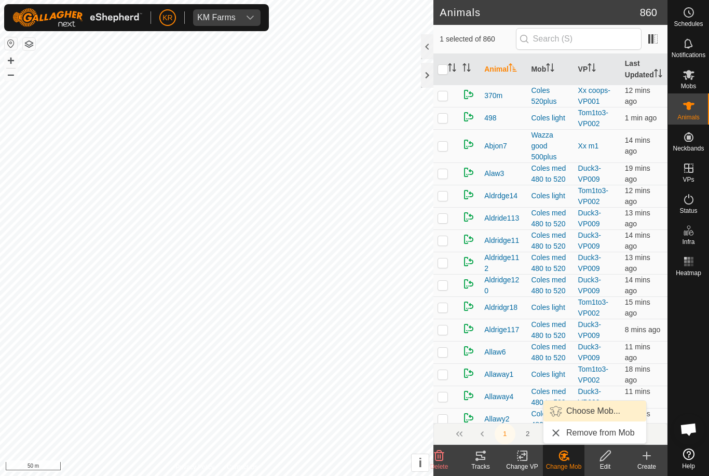
click at [593, 413] on span "Choose Mob..." at bounding box center [594, 411] width 54 height 12
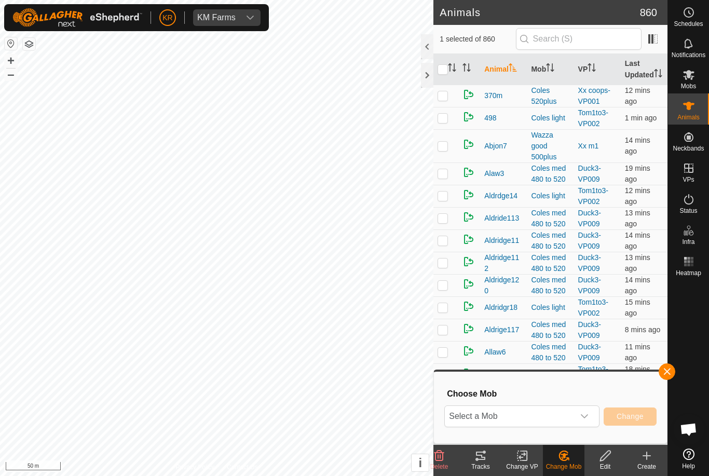
click at [515, 422] on span "Select a Mob" at bounding box center [509, 416] width 129 height 21
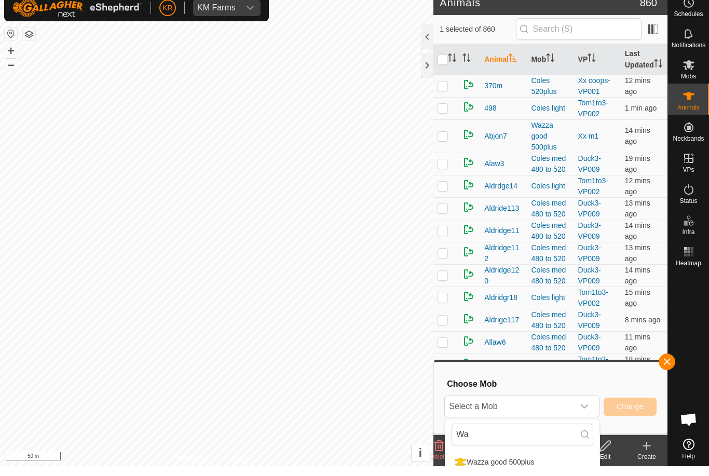
scroll to position [10, 0]
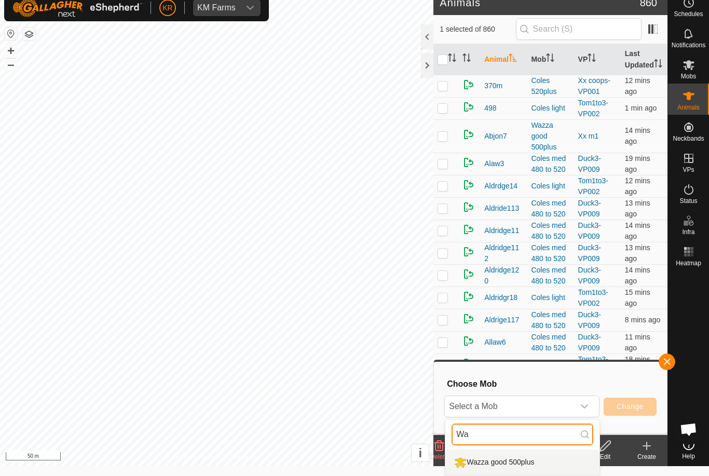
type input "Wa"
click at [527, 460] on div "Wazza good 500plus" at bounding box center [494, 463] width 85 height 18
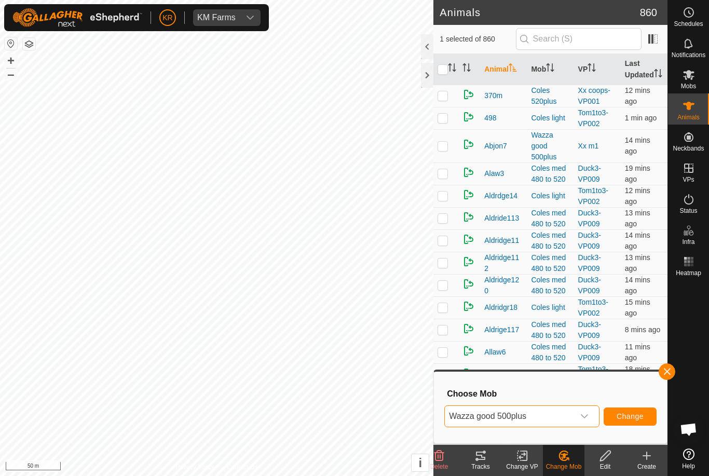
scroll to position [0, 0]
click at [636, 418] on span "Change" at bounding box center [630, 416] width 27 height 8
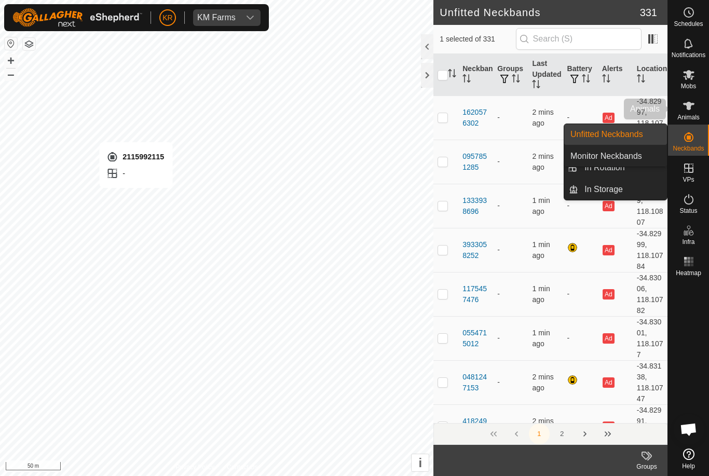
click at [700, 111] on div "Animals" at bounding box center [688, 108] width 41 height 31
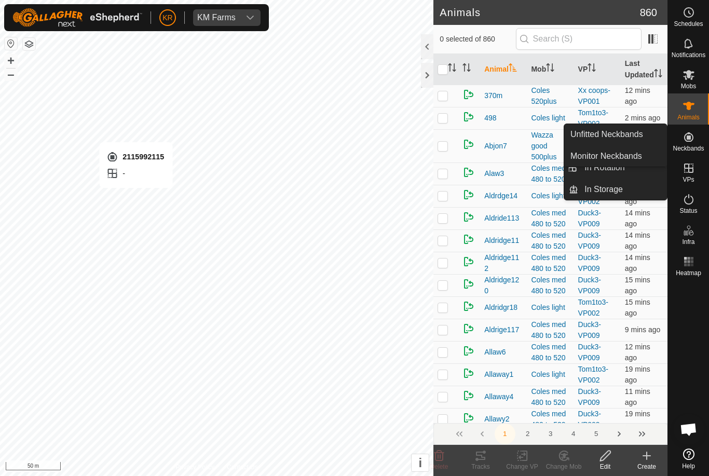
click at [693, 114] on span "Animals" at bounding box center [689, 117] width 22 height 6
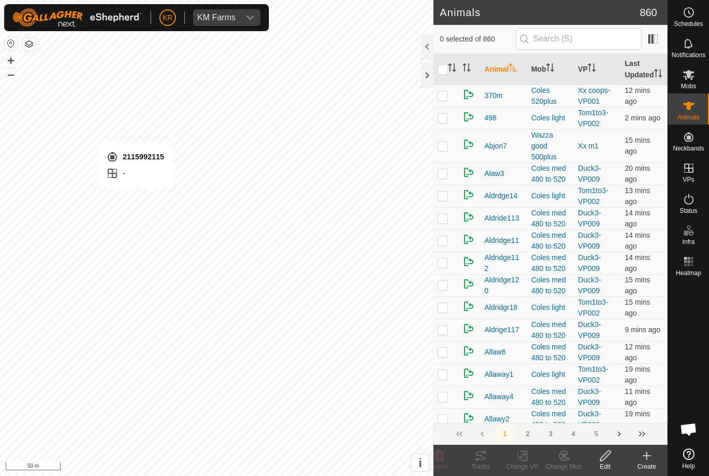
click at [652, 457] on icon at bounding box center [647, 456] width 12 height 12
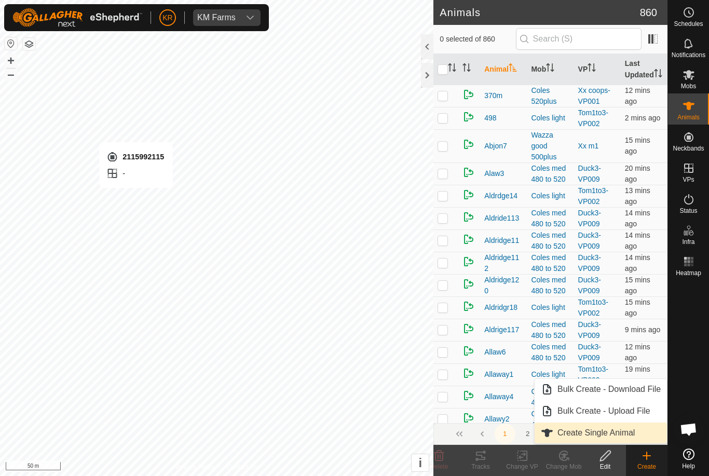
click at [609, 435] on span "Create Single Animal" at bounding box center [596, 433] width 77 height 12
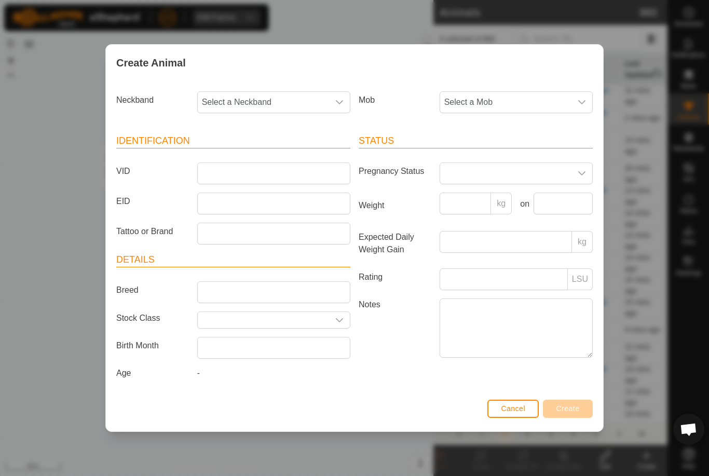
click at [286, 92] on span "Select a Neckband" at bounding box center [263, 102] width 131 height 21
type input "21159"
click at [327, 153] on li "2115992115" at bounding box center [274, 155] width 152 height 21
click at [520, 101] on span "Select a Mob" at bounding box center [505, 102] width 131 height 21
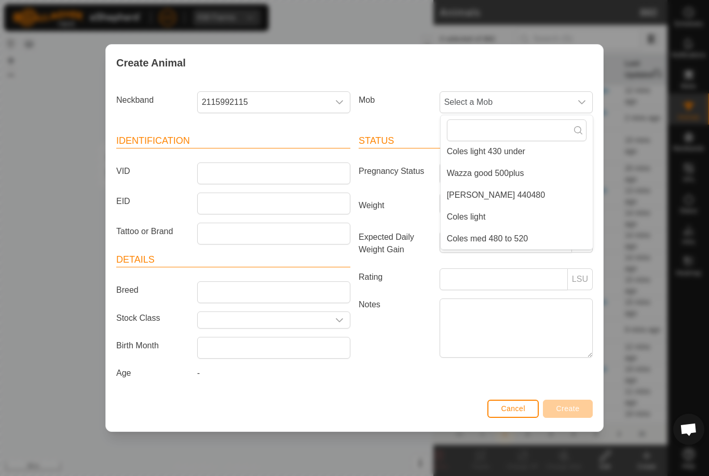
scroll to position [179, 0]
click at [517, 173] on span "Wazza good 500plus" at bounding box center [485, 173] width 77 height 12
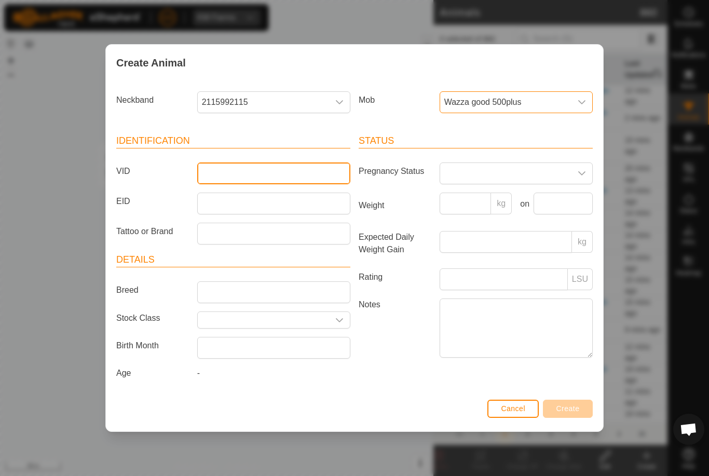
click at [277, 172] on input "VID" at bounding box center [273, 174] width 153 height 22
type input "Unkwaz2"
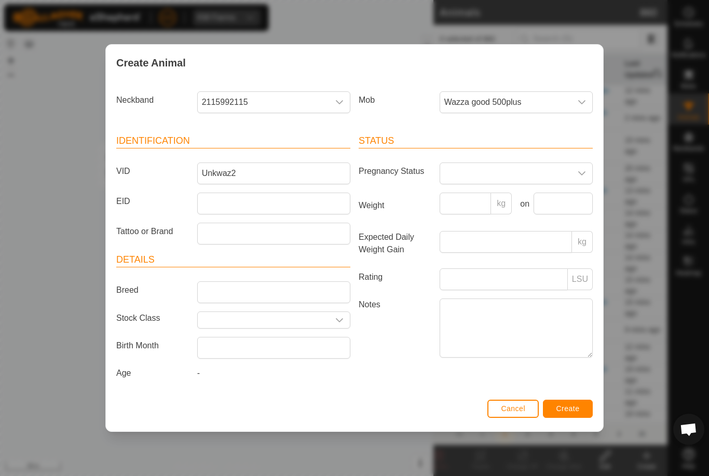
click at [567, 413] on span "Create" at bounding box center [568, 409] width 23 height 8
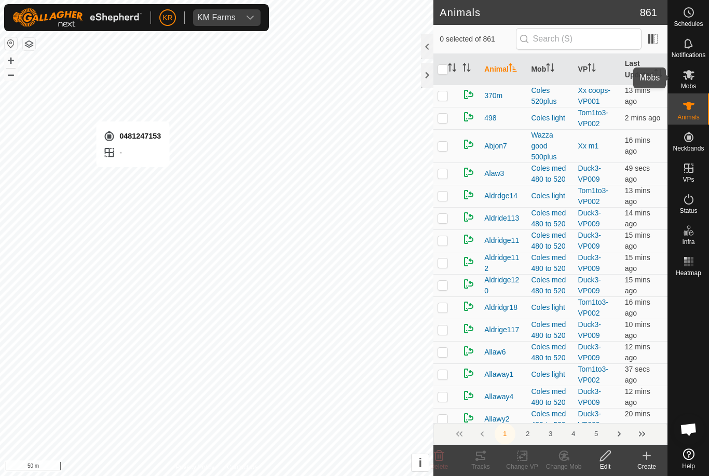
click at [698, 83] on es-mob-svg-icon at bounding box center [689, 74] width 19 height 17
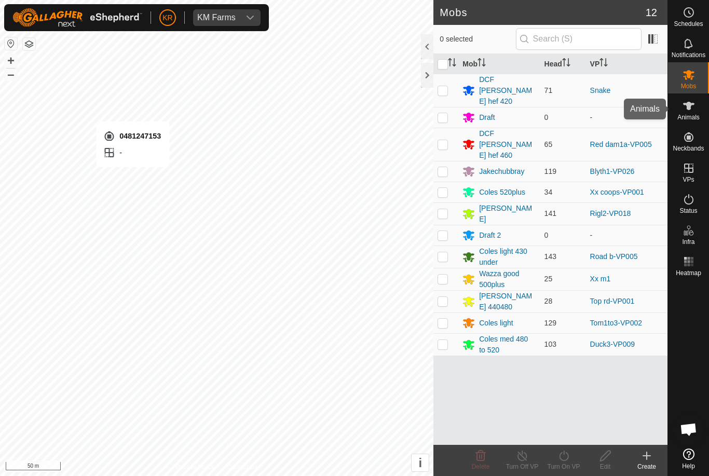
click at [698, 115] on span "Animals" at bounding box center [689, 117] width 22 height 6
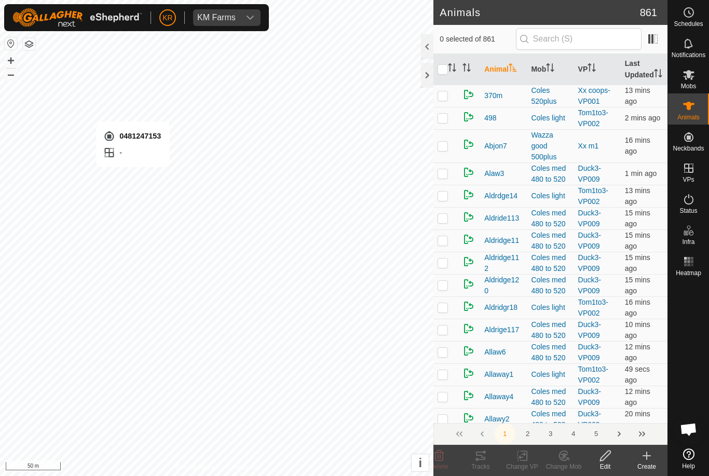
click at [643, 459] on icon at bounding box center [647, 456] width 12 height 12
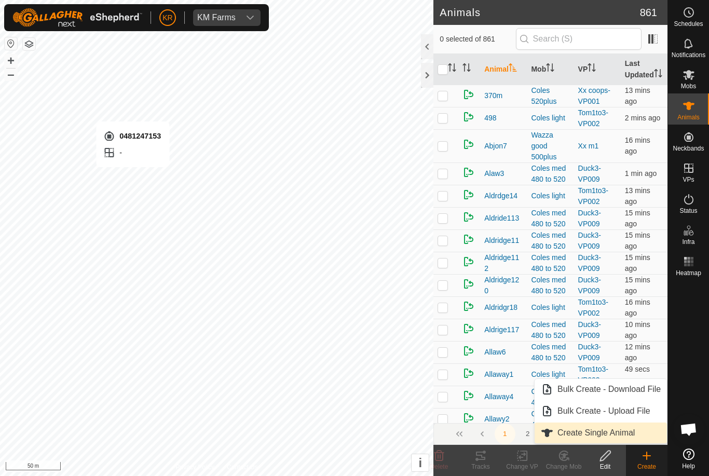
click at [595, 432] on span "Create Single Animal" at bounding box center [596, 433] width 77 height 12
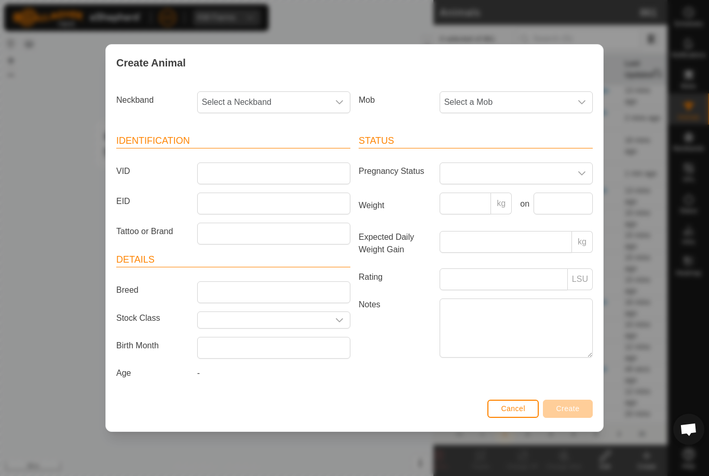
click at [290, 94] on span "Select a Neckband" at bounding box center [263, 102] width 131 height 21
type input "04812"
click at [297, 152] on li "0481247153" at bounding box center [274, 155] width 152 height 21
click at [532, 105] on span "Select a Mob" at bounding box center [505, 102] width 131 height 21
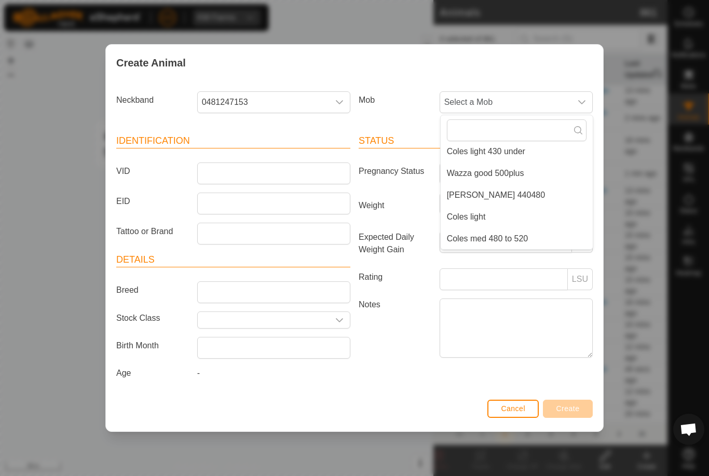
scroll to position [179, 0]
click at [521, 171] on span "Wazza good 500plus" at bounding box center [485, 173] width 77 height 12
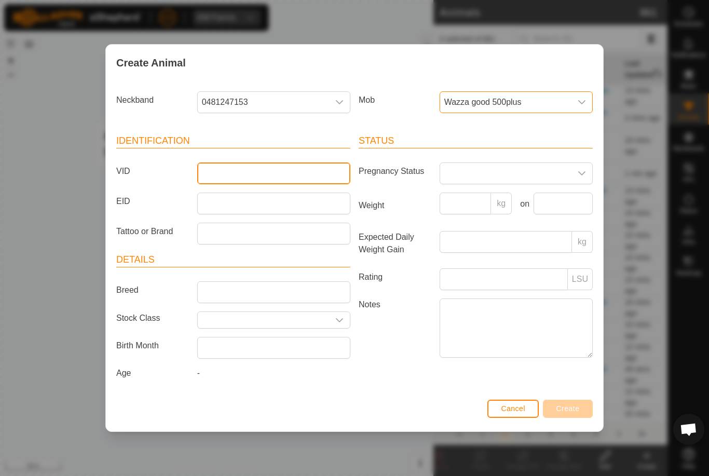
click at [293, 174] on input "VID" at bounding box center [273, 174] width 153 height 22
type input "Unkwaz3"
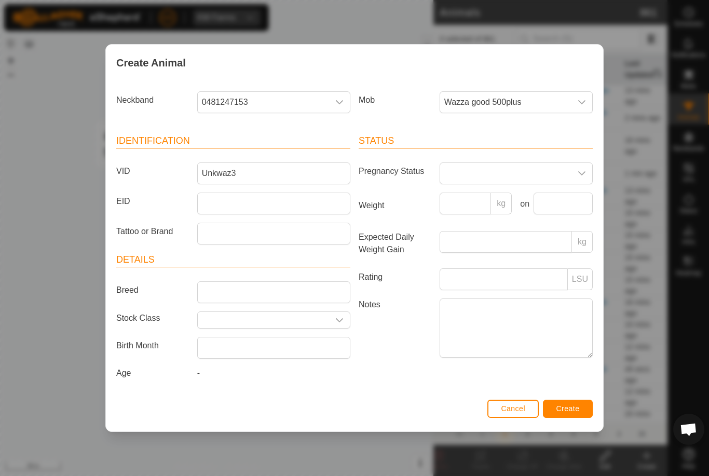
click at [571, 411] on span "Create" at bounding box center [568, 409] width 23 height 8
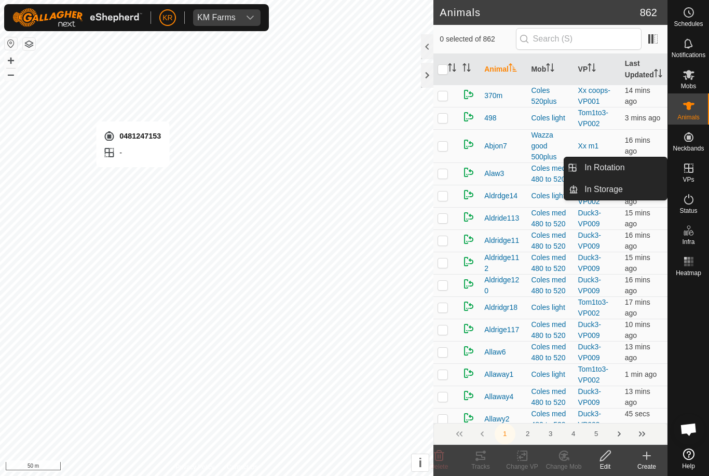
click at [615, 169] on span "In Rotation" at bounding box center [605, 168] width 40 height 12
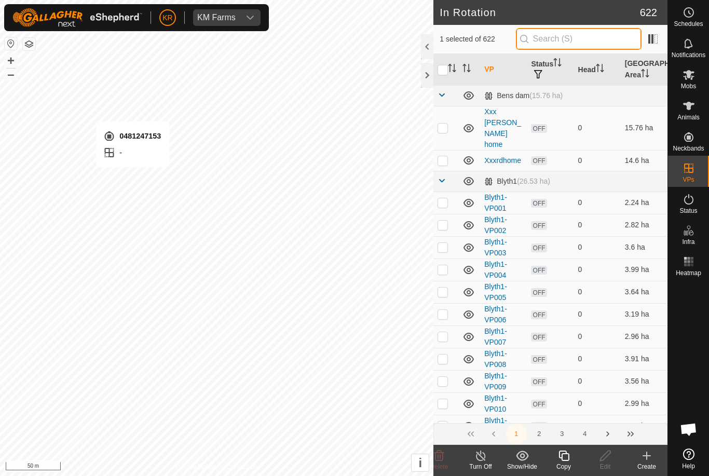
click at [593, 46] on input "text" at bounding box center [579, 39] width 126 height 22
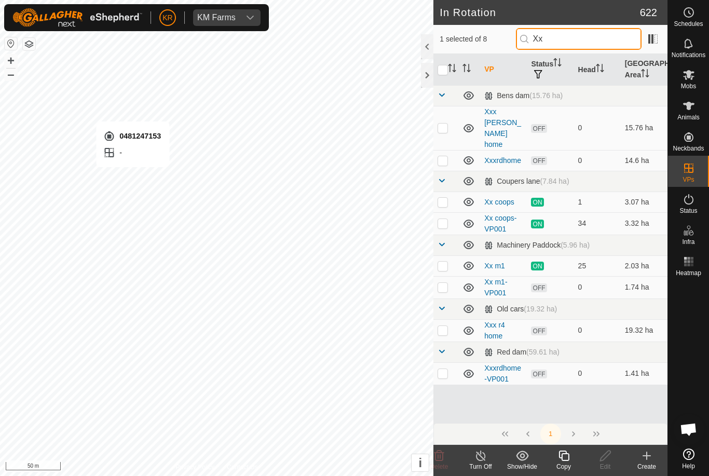
type input "Xx"
click at [444, 283] on p-checkbox at bounding box center [443, 287] width 10 height 8
checkbox input "true"
click at [445, 69] on input "checkbox" at bounding box center [443, 70] width 10 height 10
checkbox input "true"
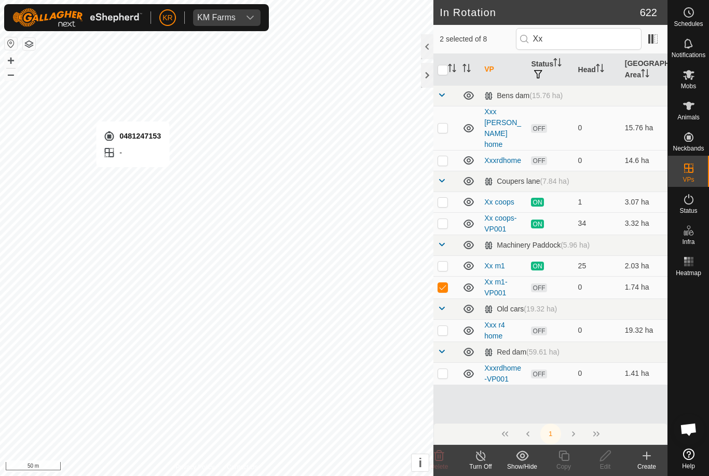
checkbox input "true"
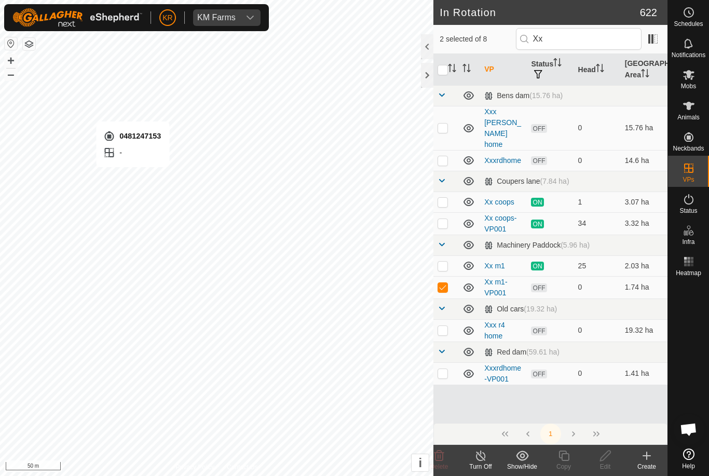
checkbox input "true"
click at [442, 66] on input "checkbox" at bounding box center [443, 70] width 10 height 10
click at [442, 71] on input "checkbox" at bounding box center [443, 70] width 10 height 10
click at [447, 71] on input "checkbox" at bounding box center [443, 70] width 10 height 10
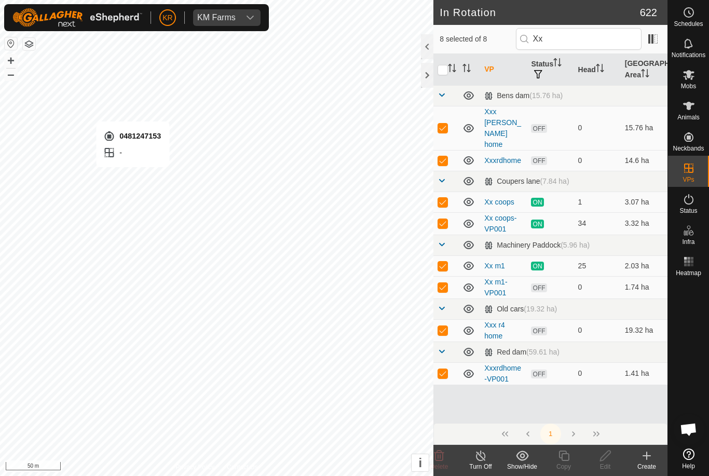
checkbox input "false"
click at [448, 124] on p-checkbox at bounding box center [443, 128] width 10 height 8
checkbox input "false"
click at [445, 156] on p-checkbox at bounding box center [443, 160] width 10 height 8
checkbox input "false"
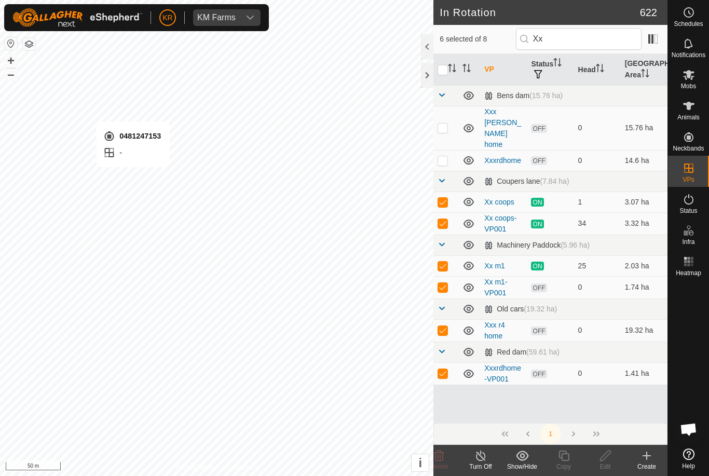
click at [443, 198] on p-checkbox at bounding box center [443, 202] width 10 height 8
checkbox input "false"
click at [448, 219] on p-checkbox at bounding box center [443, 223] width 10 height 8
checkbox input "false"
click at [445, 256] on td at bounding box center [446, 266] width 25 height 21
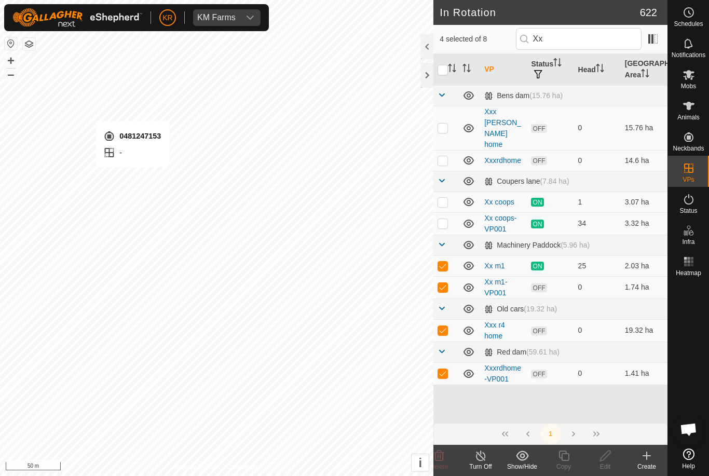
checkbox input "false"
click at [445, 326] on p-checkbox at bounding box center [443, 330] width 10 height 8
checkbox input "false"
click at [449, 362] on td at bounding box center [446, 373] width 25 height 22
checkbox input "false"
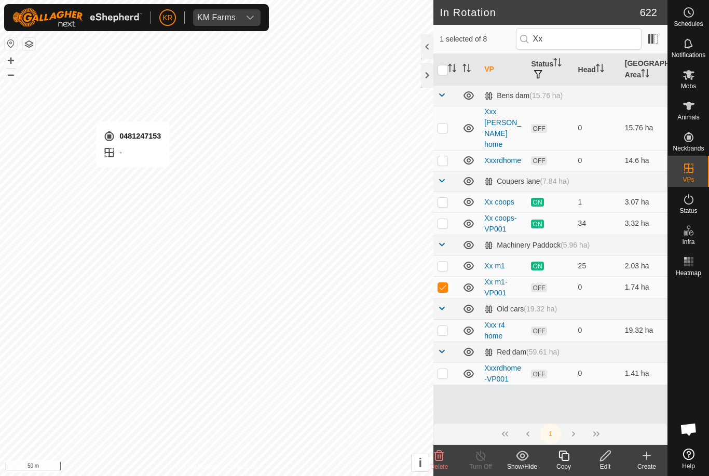
click at [605, 458] on icon at bounding box center [605, 456] width 10 height 10
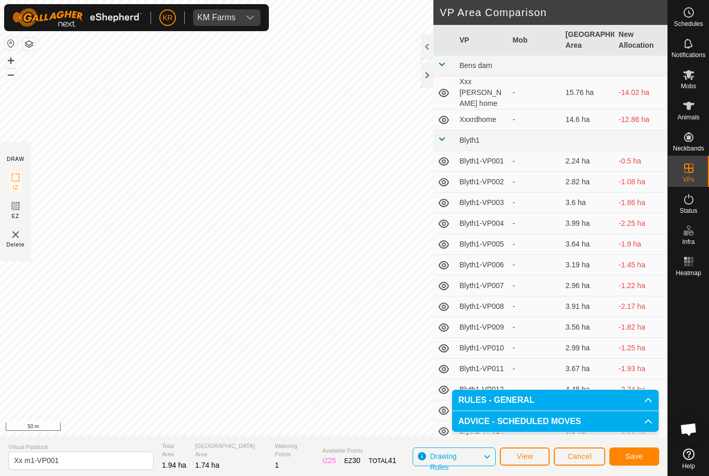
click at [640, 454] on span "Save" at bounding box center [635, 456] width 18 height 8
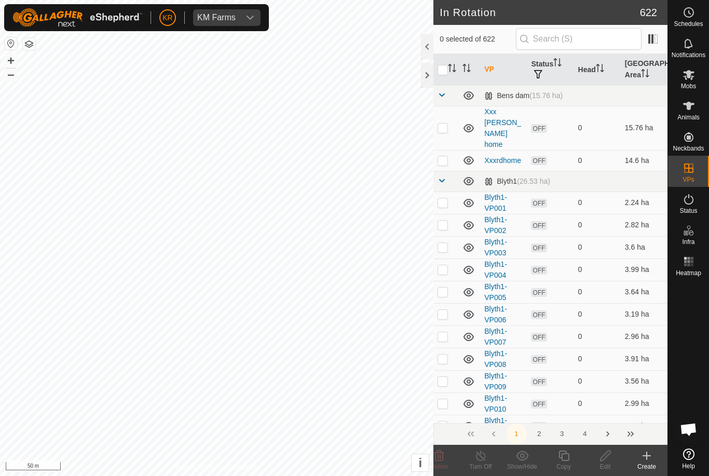
click at [692, 80] on icon at bounding box center [689, 75] width 12 height 12
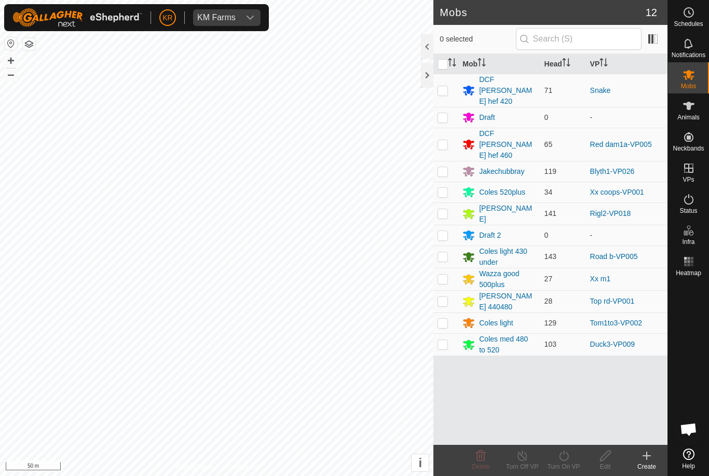
click at [445, 275] on p-checkbox at bounding box center [443, 279] width 10 height 8
checkbox input "true"
click at [567, 457] on icon at bounding box center [564, 456] width 13 height 12
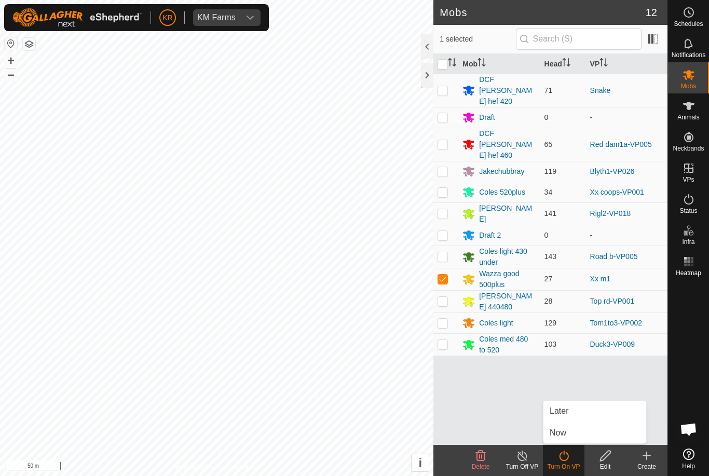
click at [573, 434] on link "Now" at bounding box center [595, 433] width 103 height 21
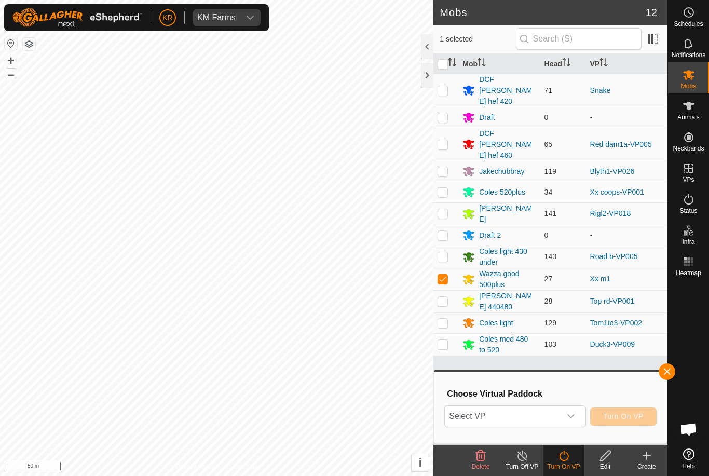
click at [500, 420] on span "Select VP" at bounding box center [502, 416] width 115 height 21
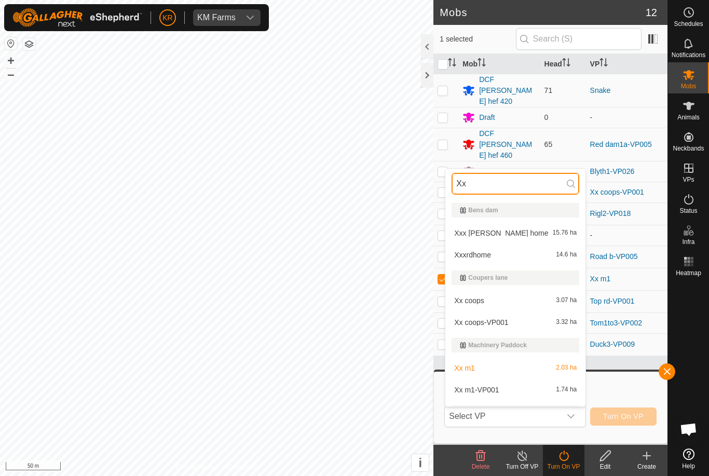
type input "Xx"
click at [488, 391] on span "Xx m1-VP001" at bounding box center [476, 389] width 45 height 7
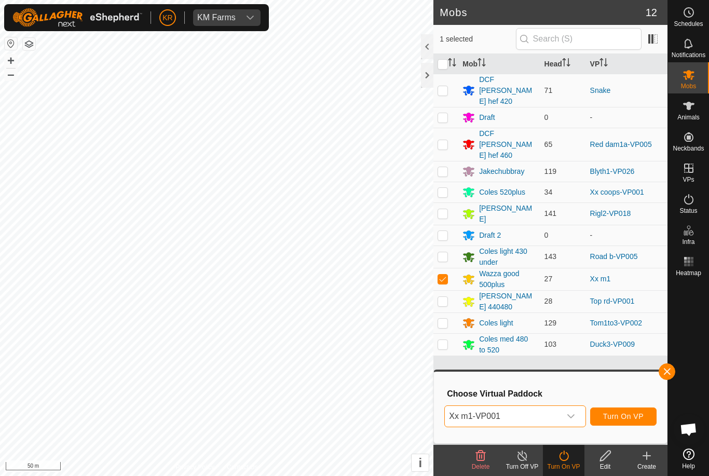
click at [637, 418] on span "Turn On VP" at bounding box center [623, 416] width 41 height 8
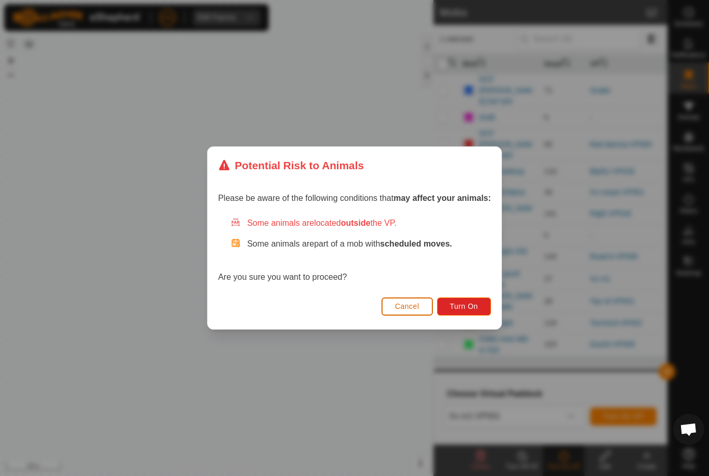
click at [462, 308] on span "Turn On" at bounding box center [464, 306] width 28 height 8
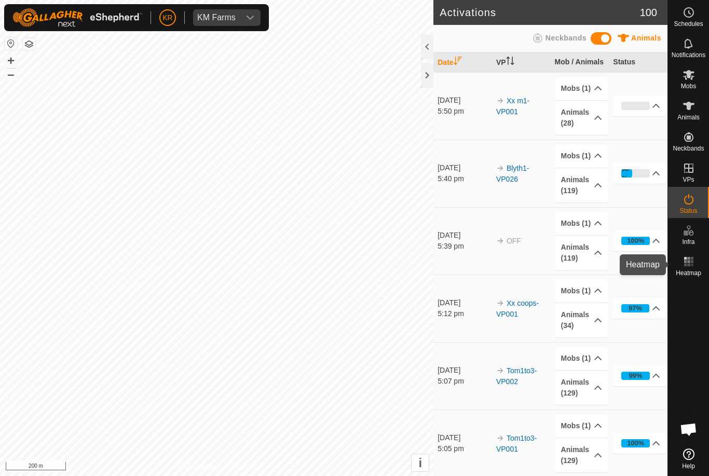
click at [693, 265] on rect at bounding box center [692, 265] width 3 height 3
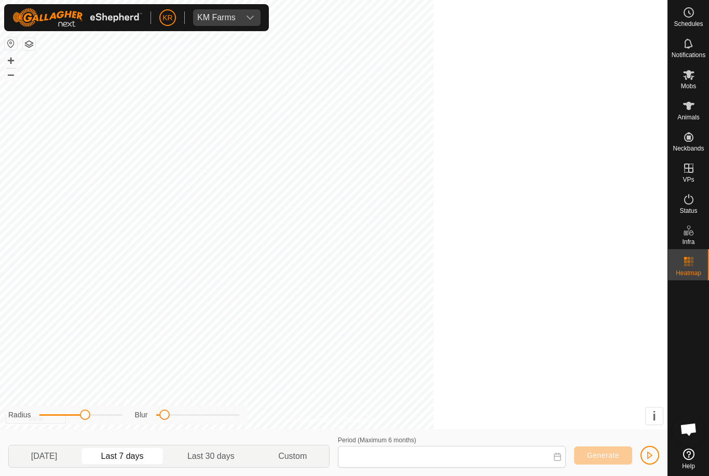
type input "14 Sep, 2025 - 20 Sep, 2025"
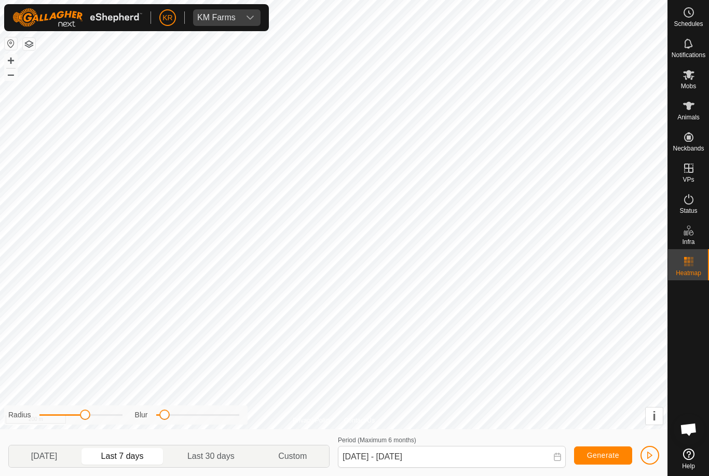
click at [695, 268] on es-heatmap-svg-icon at bounding box center [689, 261] width 19 height 17
click at [687, 77] on icon at bounding box center [688, 75] width 11 height 10
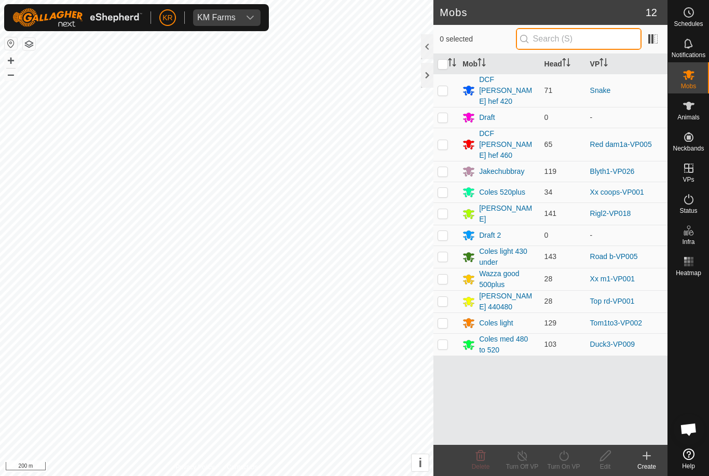
click at [581, 38] on input "text" at bounding box center [579, 39] width 126 height 22
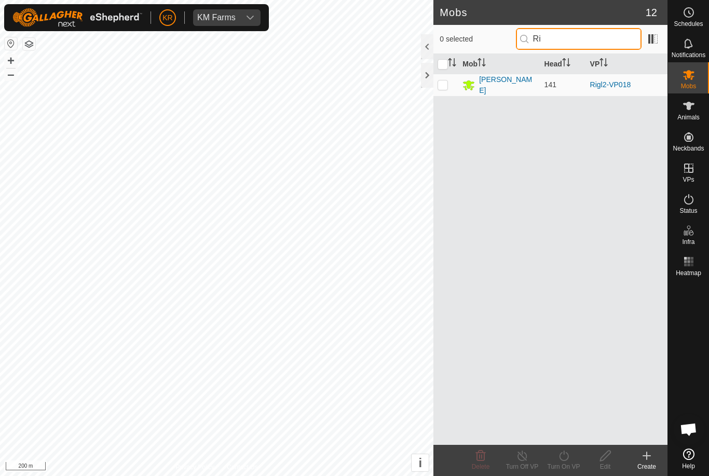
type input "R"
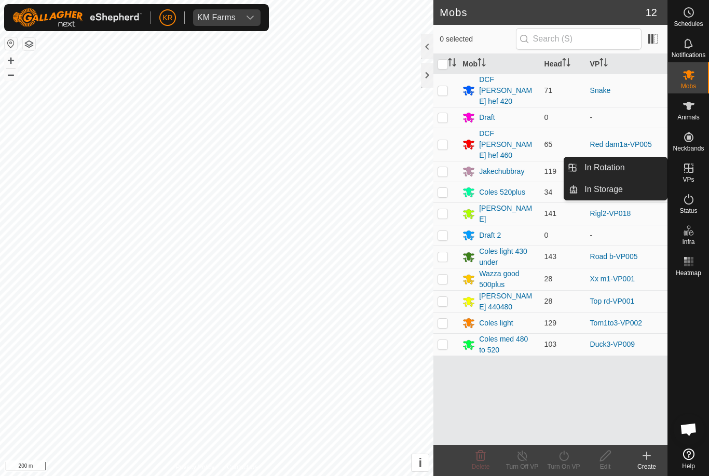
click at [622, 172] on span "In Rotation" at bounding box center [605, 168] width 40 height 12
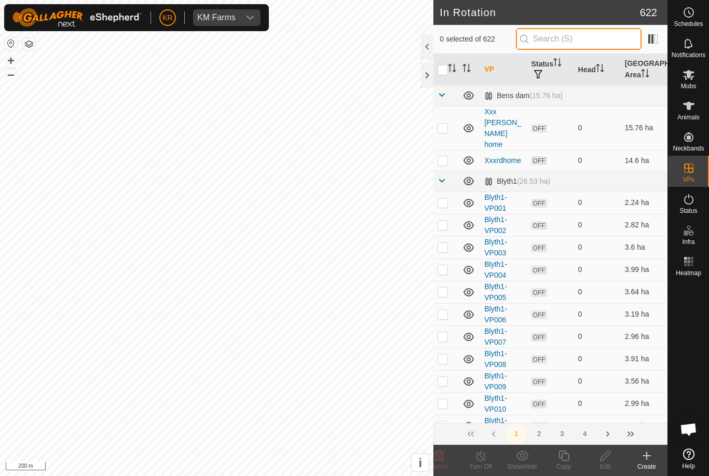
click at [584, 43] on input "text" at bounding box center [579, 39] width 126 height 22
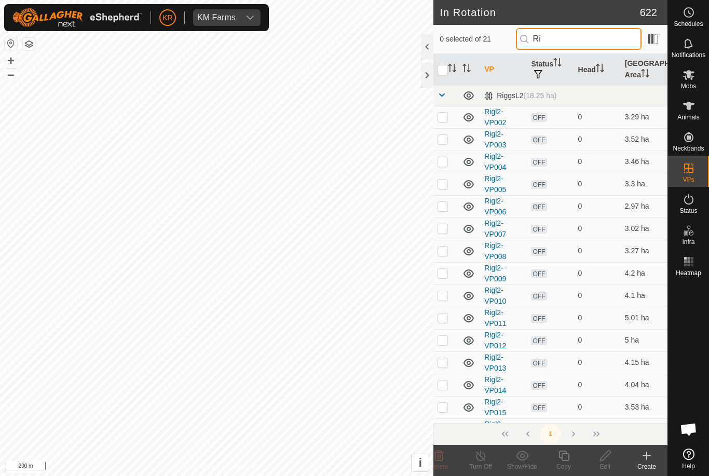
type input "Ri"
click at [445, 70] on input "checkbox" at bounding box center [443, 70] width 10 height 10
checkbox input "true"
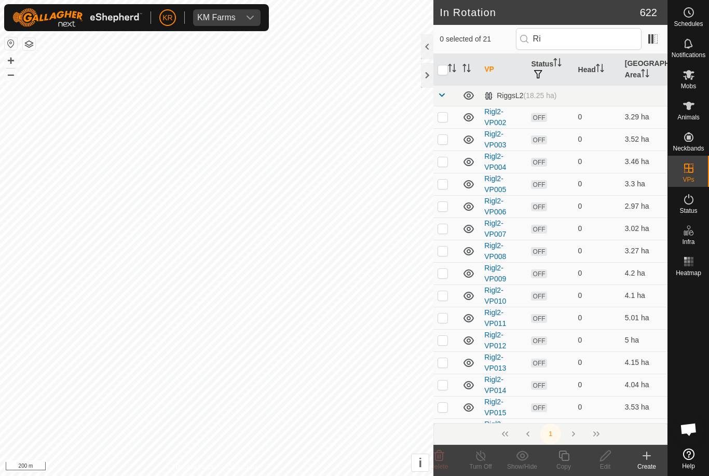
checkbox input "true"
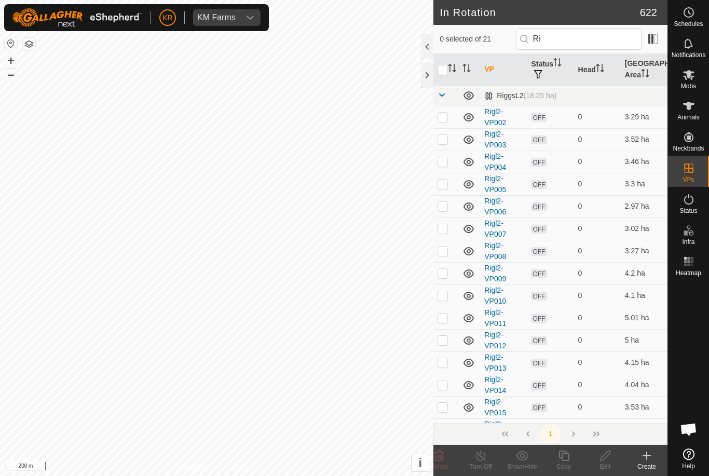
checkbox input "true"
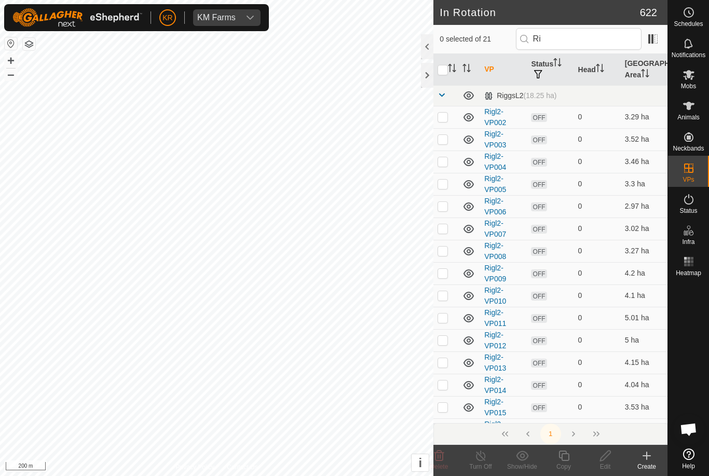
checkbox input "true"
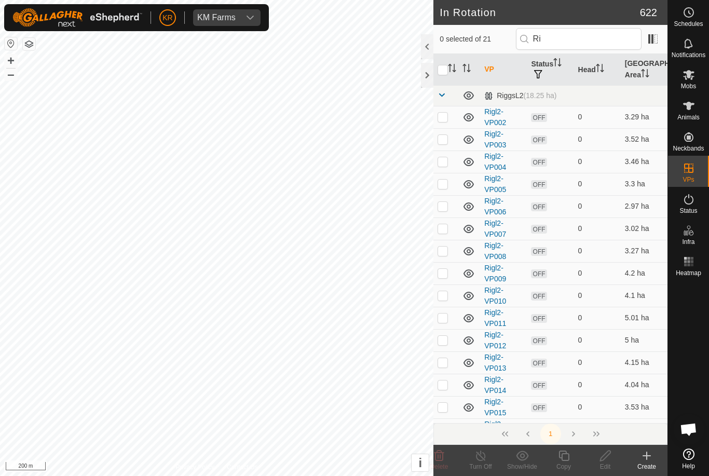
checkbox input "true"
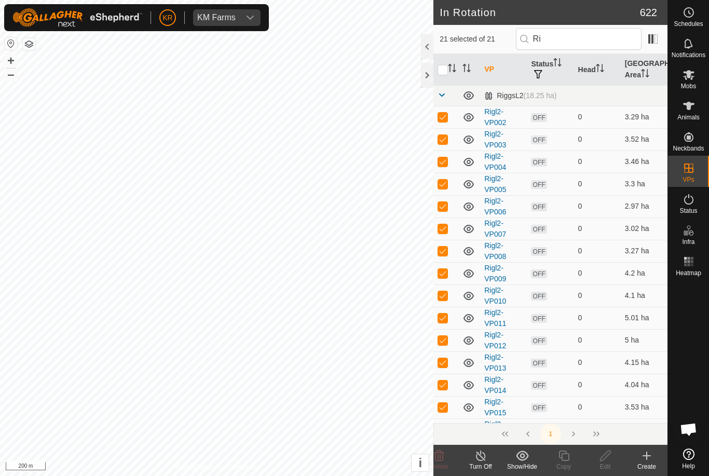
click at [445, 262] on td at bounding box center [446, 273] width 25 height 22
checkbox input "false"
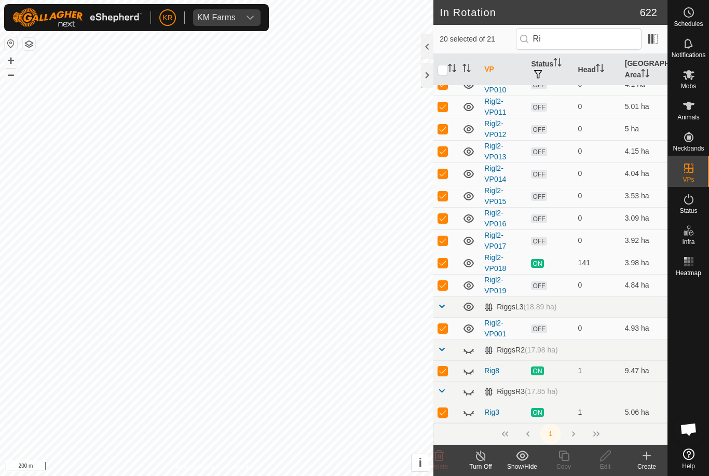
scroll to position [211, 0]
click at [475, 354] on icon at bounding box center [469, 350] width 12 height 12
click at [472, 395] on icon at bounding box center [469, 392] width 12 height 12
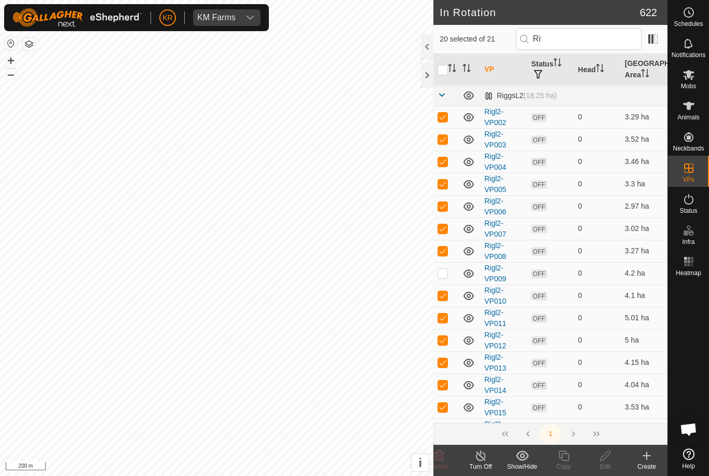
click at [447, 416] on td at bounding box center [446, 407] width 25 height 22
checkbox input "false"
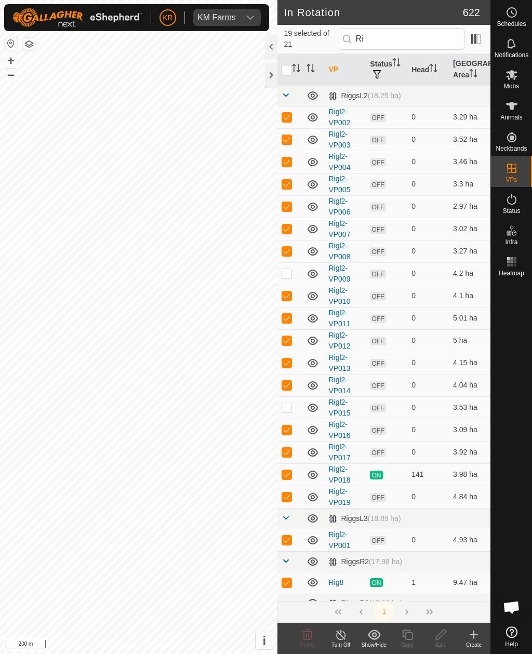
click at [289, 378] on td at bounding box center [289, 385] width 25 height 22
checkbox input "false"
click at [289, 273] on p-checkbox at bounding box center [286, 273] width 10 height 8
checkbox input "true"
click at [293, 387] on td at bounding box center [289, 385] width 25 height 22
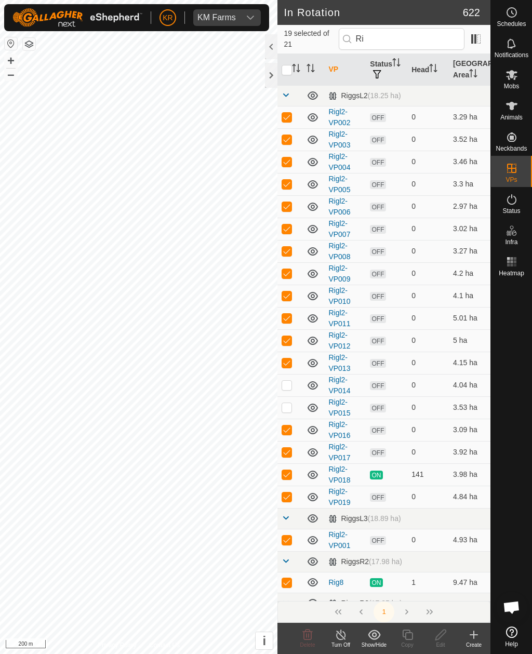
checkbox input "true"
click at [289, 408] on p-checkbox at bounding box center [286, 407] width 10 height 8
checkbox input "true"
click at [289, 475] on p-checkbox at bounding box center [286, 474] width 10 height 8
checkbox input "false"
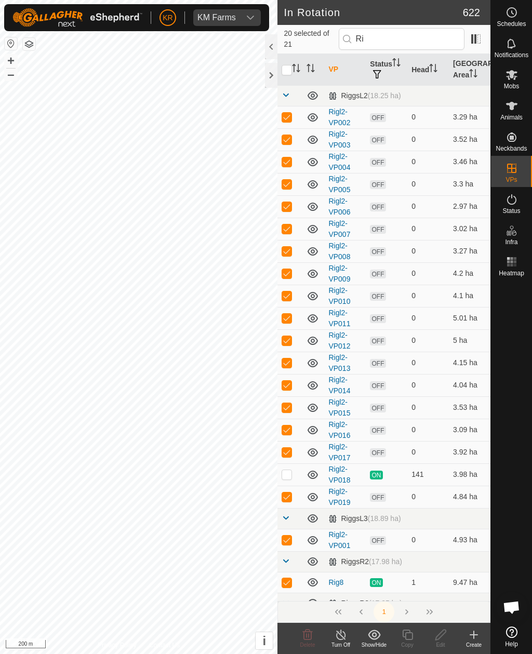
click at [290, 476] on p-checkbox at bounding box center [286, 582] width 10 height 8
click at [287, 476] on td at bounding box center [289, 582] width 25 height 21
checkbox input "true"
click at [286, 476] on td at bounding box center [289, 540] width 25 height 22
checkbox input "false"
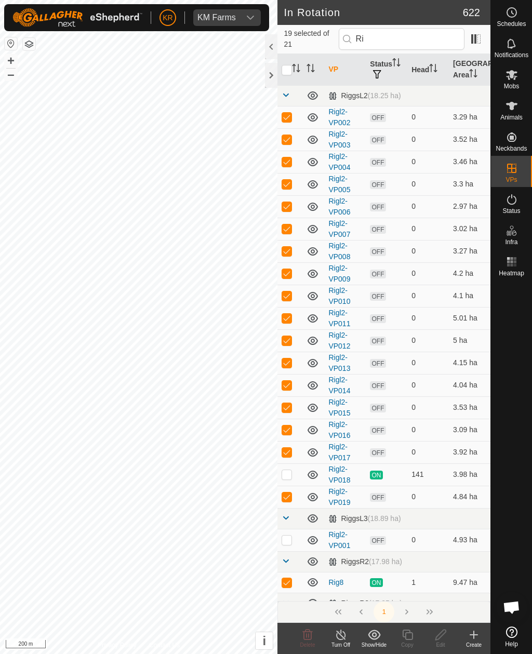
click at [290, 476] on p-checkbox at bounding box center [286, 582] width 10 height 8
click at [289, 476] on td at bounding box center [289, 582] width 25 height 21
click at [286, 476] on td at bounding box center [289, 582] width 25 height 21
checkbox input "false"
click at [287, 476] on td at bounding box center [289, 603] width 25 height 21
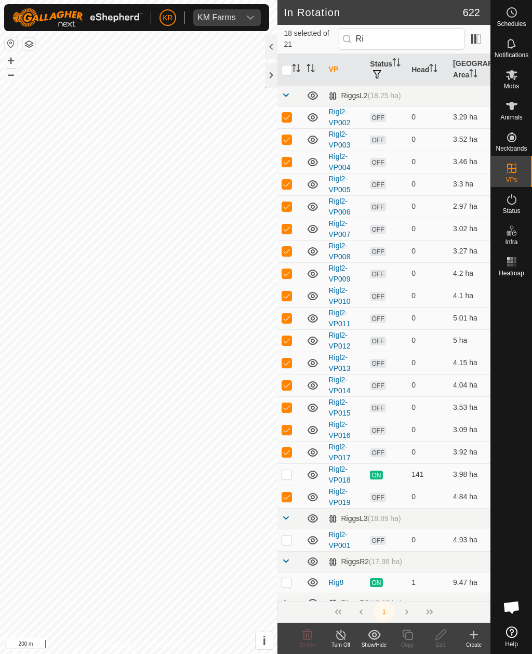
click at [291, 461] on td at bounding box center [289, 452] width 25 height 22
checkbox input "false"
click at [287, 475] on p-checkbox at bounding box center [286, 474] width 10 height 8
checkbox input "true"
click at [292, 454] on td at bounding box center [289, 452] width 25 height 22
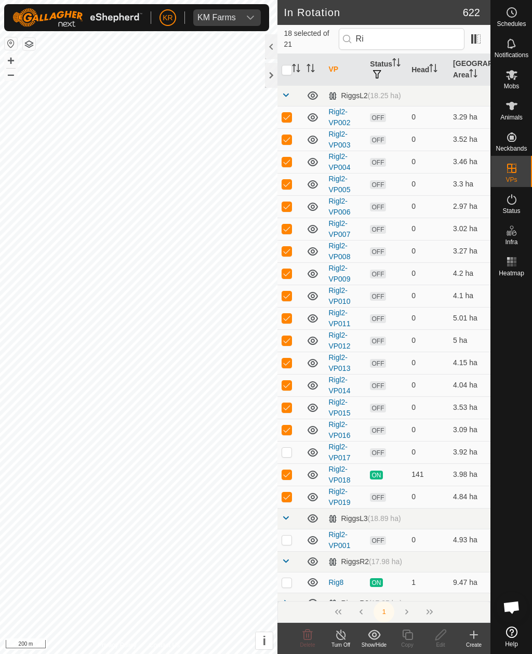
checkbox input "true"
click at [288, 476] on p-checkbox at bounding box center [286, 474] width 10 height 8
checkbox input "false"
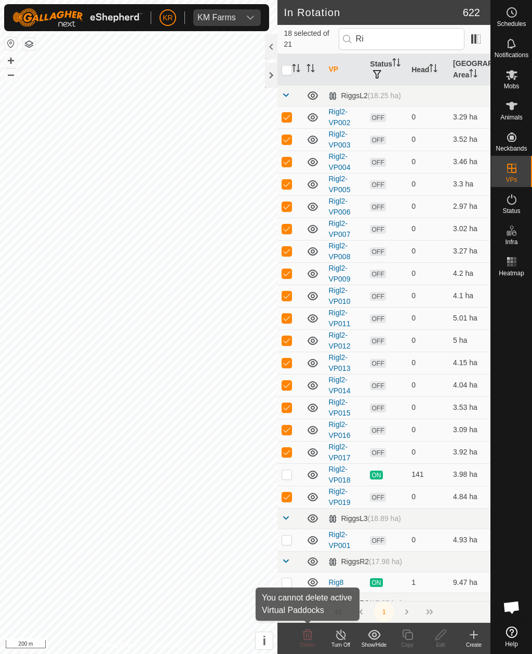
click at [309, 476] on icon at bounding box center [308, 634] width 10 height 10
click at [282, 476] on p-checkbox at bounding box center [286, 539] width 10 height 8
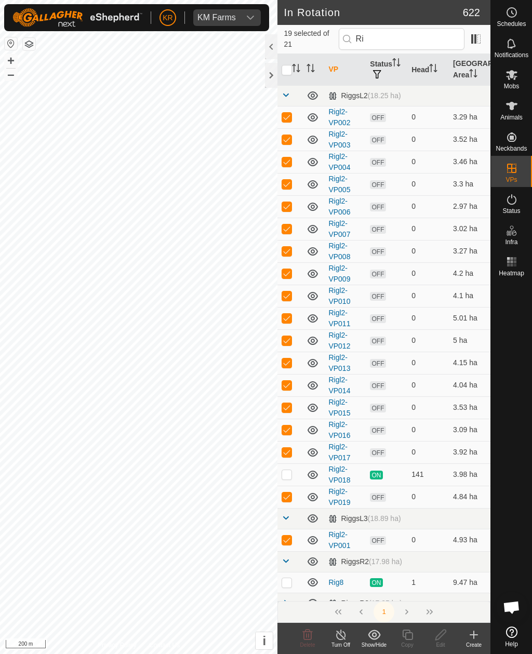
click at [289, 476] on p-checkbox at bounding box center [286, 539] width 10 height 8
click at [282, 476] on link at bounding box center [285, 562] width 8 height 8
click at [285, 476] on link at bounding box center [285, 562] width 8 height 8
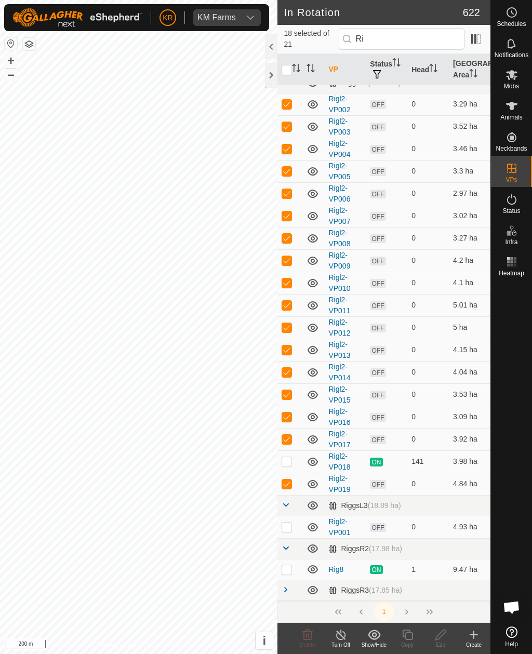
scroll to position [12, 0]
click at [286, 476] on span at bounding box center [285, 590] width 8 height 8
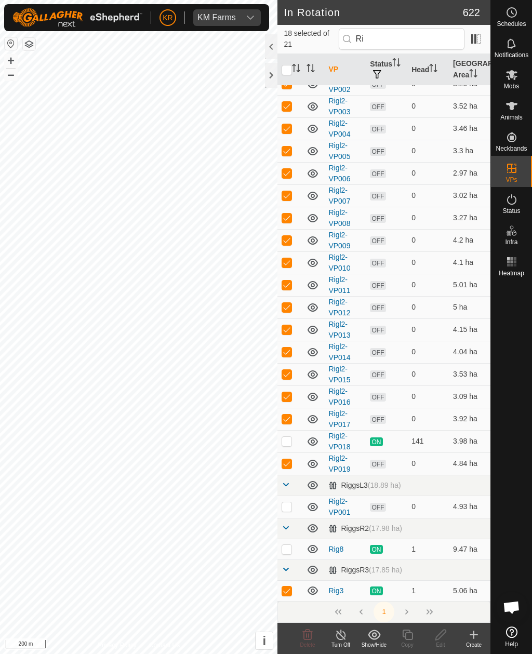
scroll to position [0, 0]
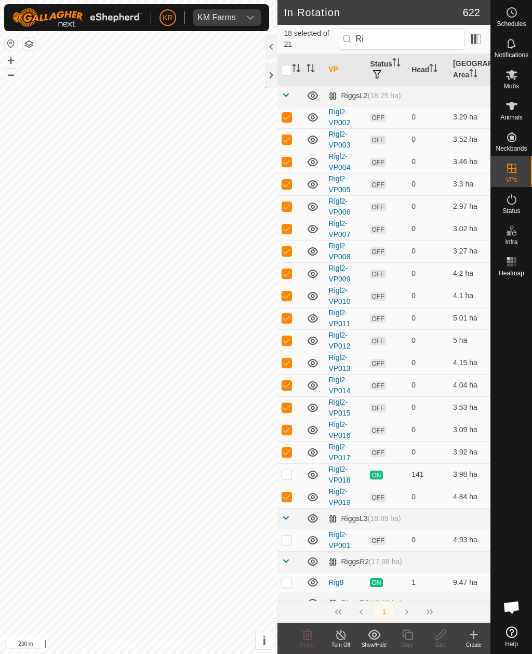
click at [291, 476] on td at bounding box center [289, 540] width 25 height 22
checkbox input "true"
click at [290, 476] on td at bounding box center [289, 561] width 25 height 21
click at [292, 476] on td at bounding box center [289, 474] width 25 height 22
checkbox input "true"
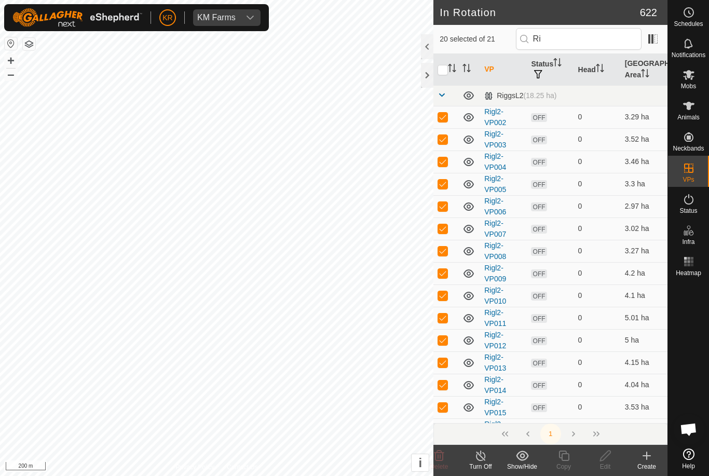
click at [445, 70] on input "checkbox" at bounding box center [443, 70] width 10 height 10
click at [442, 71] on input "checkbox" at bounding box center [443, 70] width 10 height 10
checkbox input "true"
click at [446, 283] on td at bounding box center [446, 273] width 25 height 22
click at [445, 273] on p-checkbox at bounding box center [443, 273] width 10 height 8
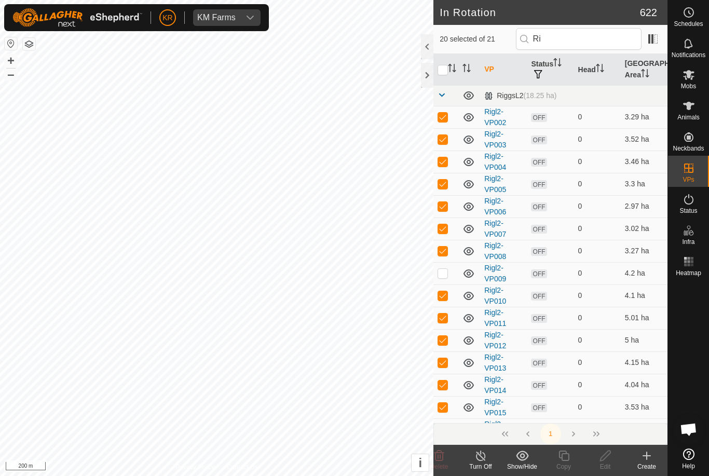
checkbox input "true"
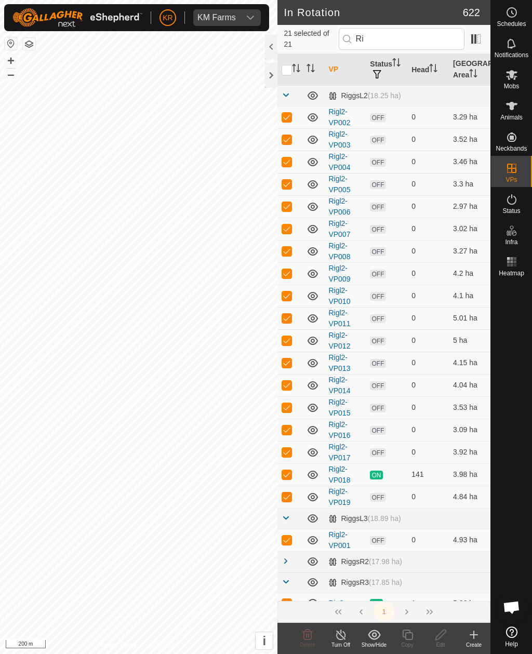
click at [289, 475] on p-checkbox at bounding box center [286, 474] width 10 height 8
checkbox input "false"
click at [285, 476] on link at bounding box center [285, 583] width 8 height 8
click at [288, 476] on p-checkbox at bounding box center [286, 539] width 10 height 8
checkbox input "false"
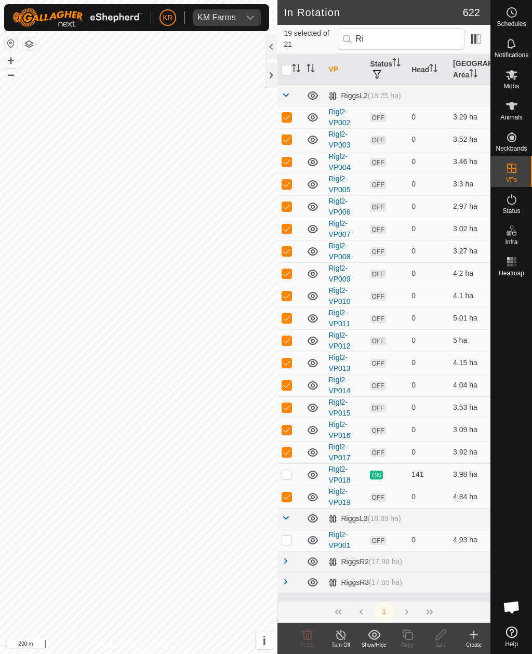
click at [286, 476] on p-checkbox at bounding box center [286, 496] width 10 height 8
checkbox input "false"
click at [287, 452] on p-checkbox at bounding box center [286, 452] width 10 height 8
checkbox input "false"
click at [290, 432] on p-checkbox at bounding box center [286, 429] width 10 height 8
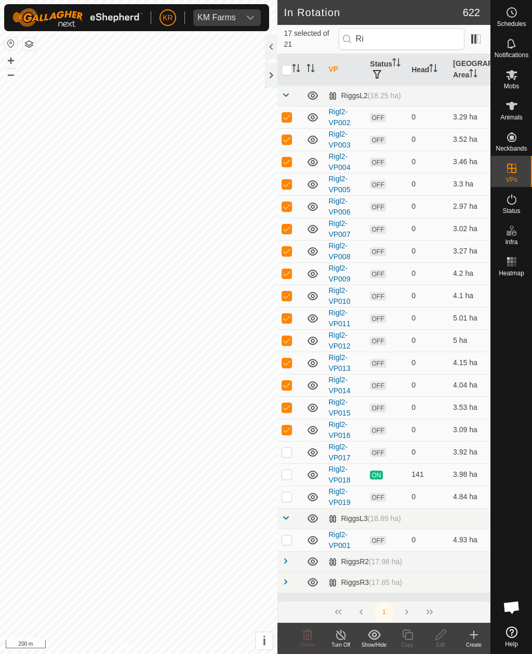
checkbox input "false"
click at [287, 407] on p-checkbox at bounding box center [286, 407] width 10 height 8
checkbox input "false"
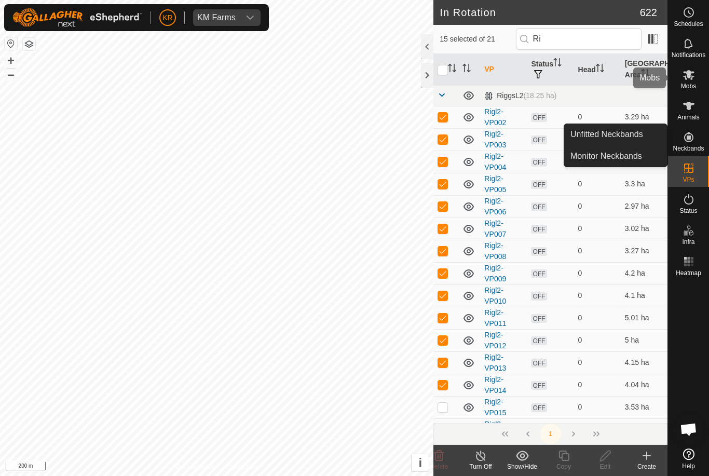
click at [694, 83] on span "Mobs" at bounding box center [688, 86] width 15 height 6
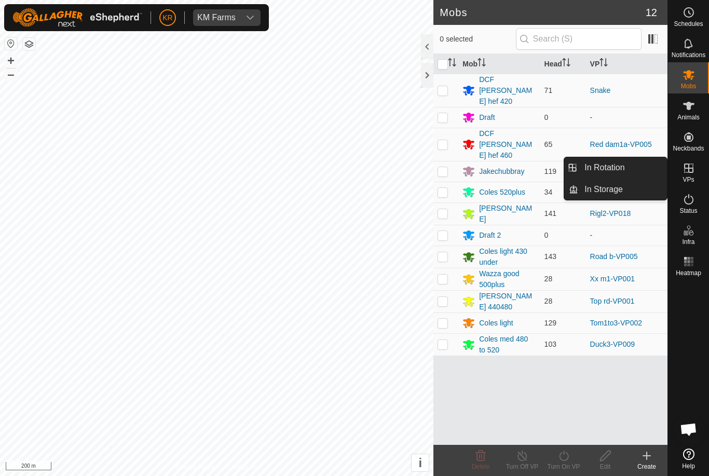
click at [621, 170] on span "In Rotation" at bounding box center [605, 168] width 40 height 12
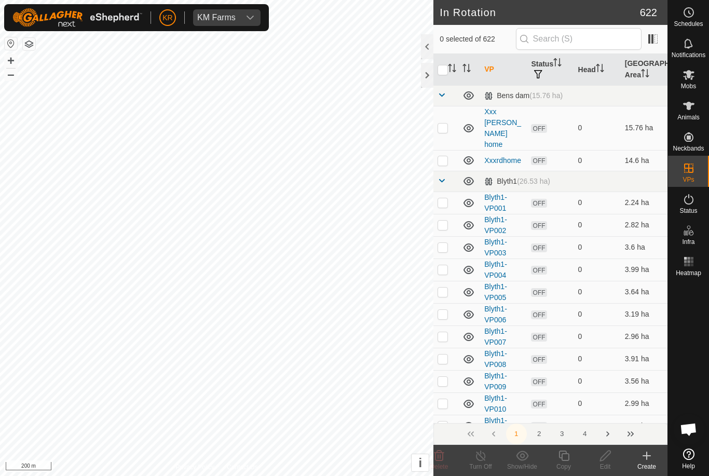
click at [448, 124] on p-checkbox at bounding box center [443, 128] width 10 height 8
checkbox input "true"
click at [446, 156] on p-checkbox at bounding box center [443, 160] width 10 height 8
checkbox input "true"
click at [441, 460] on icon at bounding box center [439, 456] width 12 height 12
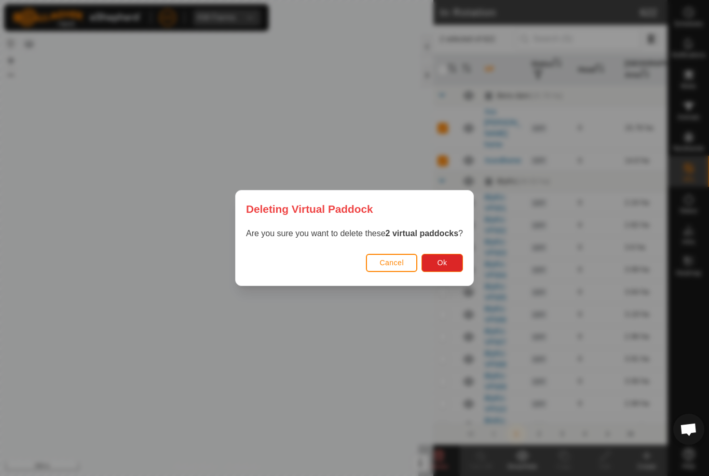
click at [440, 261] on span "Ok" at bounding box center [443, 263] width 10 height 8
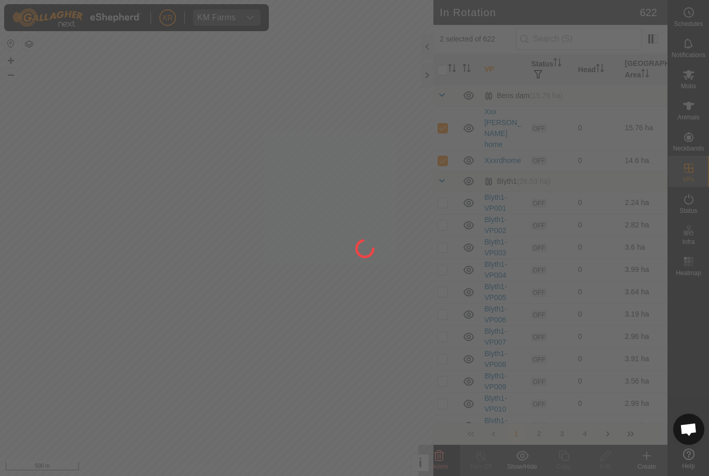
checkbox input "false"
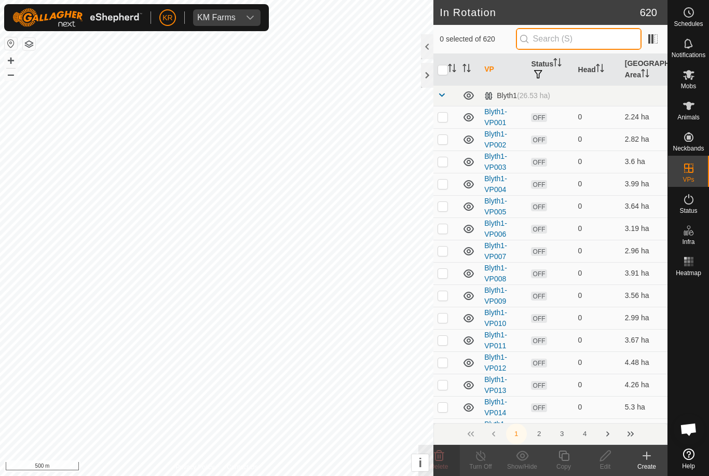
click at [611, 42] on input "text" at bounding box center [579, 39] width 126 height 22
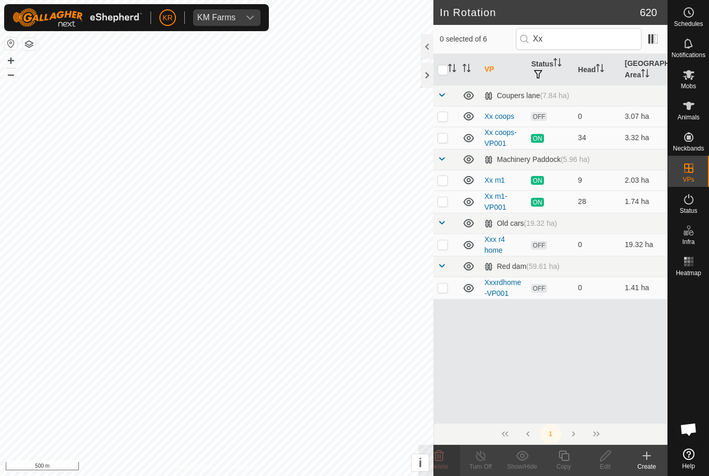
type input "Xx"
click at [697, 445] on link "Help" at bounding box center [688, 459] width 41 height 29
click at [442, 287] on p-checkbox at bounding box center [443, 288] width 10 height 8
click at [437, 459] on icon at bounding box center [439, 456] width 12 height 12
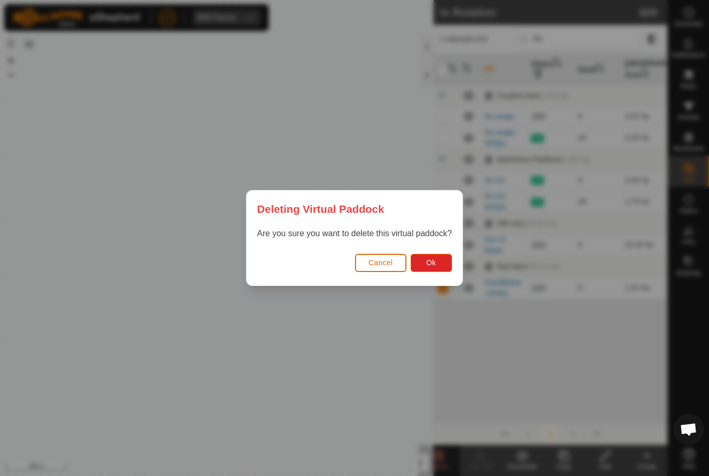
click at [433, 265] on span "Ok" at bounding box center [431, 263] width 10 height 8
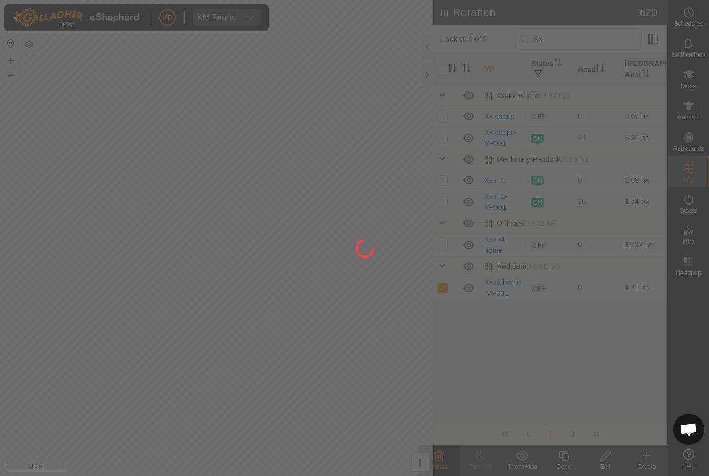
checkbox input "false"
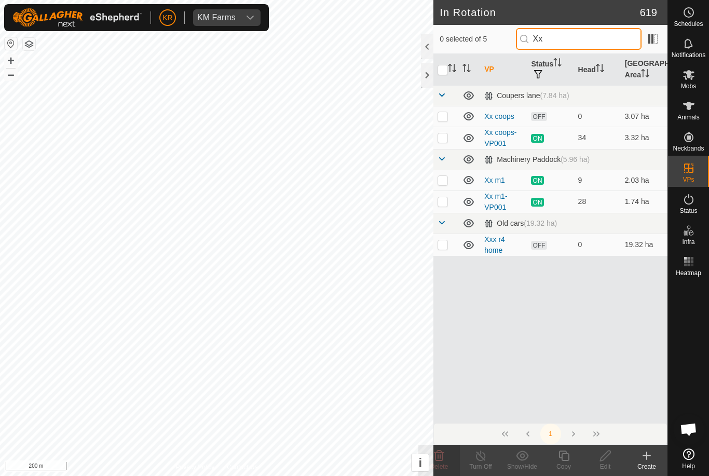
click at [601, 44] on input "Xx" at bounding box center [579, 39] width 126 height 22
type input "X"
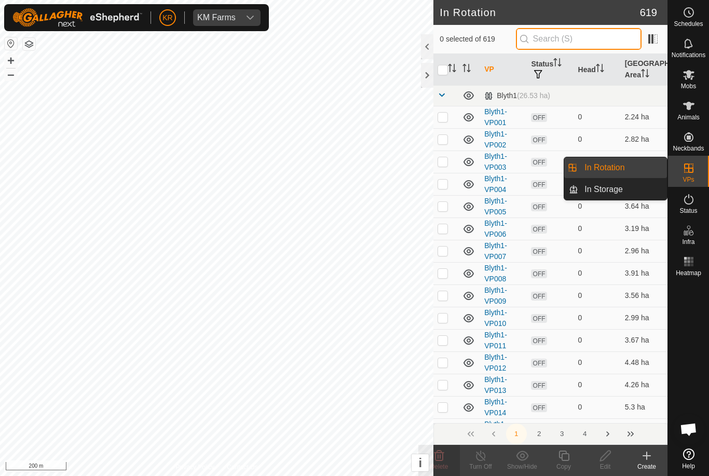
click at [611, 36] on input "text" at bounding box center [579, 39] width 126 height 22
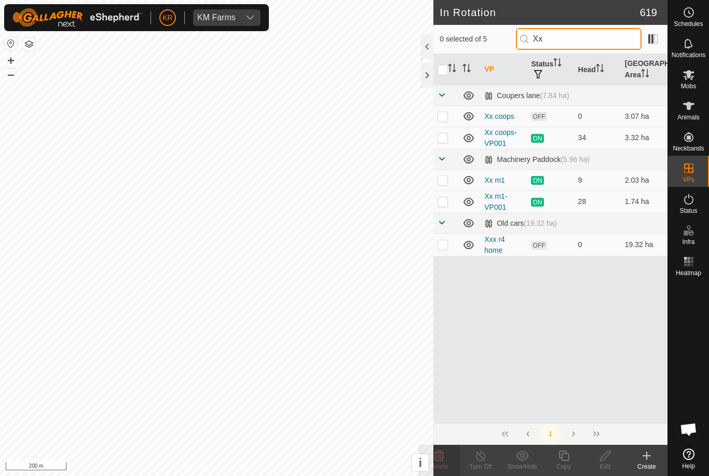
click at [599, 45] on input "Xx" at bounding box center [579, 39] width 126 height 22
click at [597, 37] on input "Xx" at bounding box center [579, 39] width 126 height 22
type input "X"
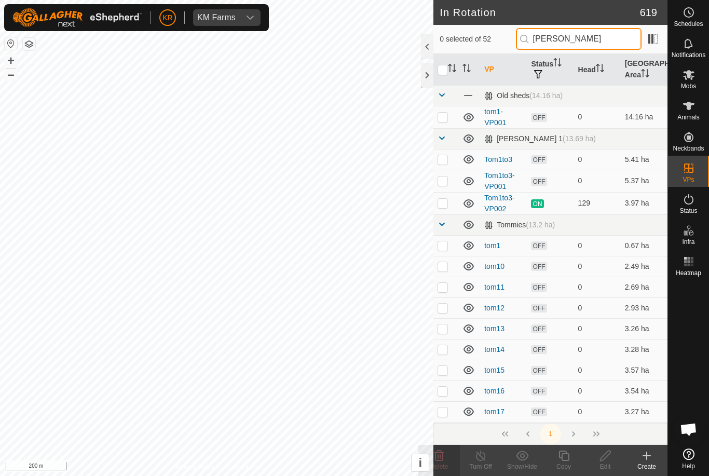
type input "Tom"
click at [443, 180] on p-checkbox at bounding box center [443, 181] width 10 height 8
checkbox input "true"
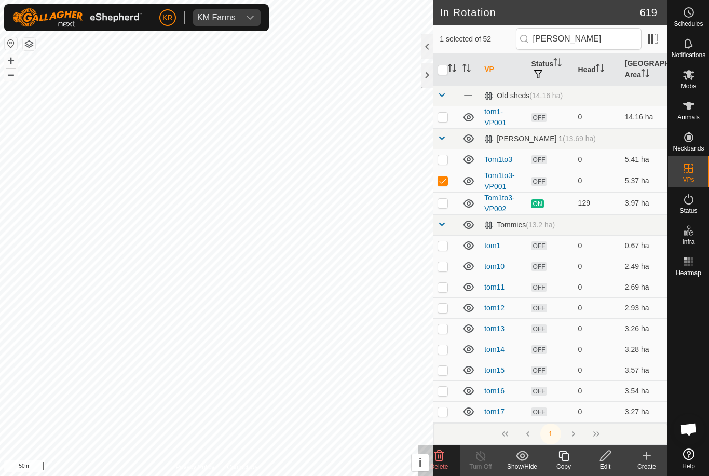
click at [608, 459] on icon at bounding box center [605, 456] width 13 height 12
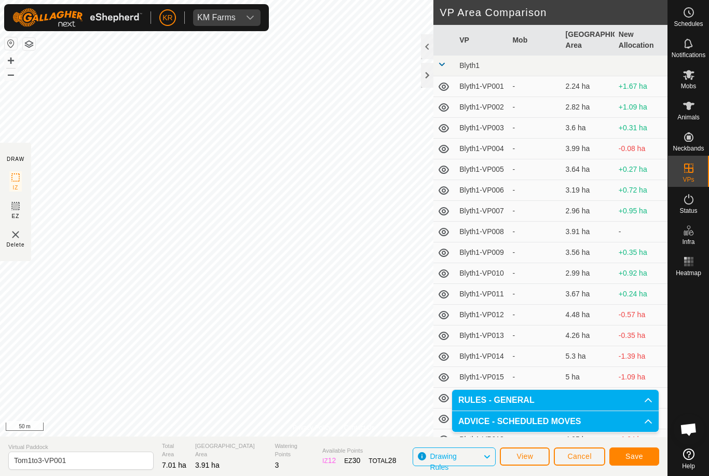
click at [637, 454] on span "Save" at bounding box center [635, 456] width 18 height 8
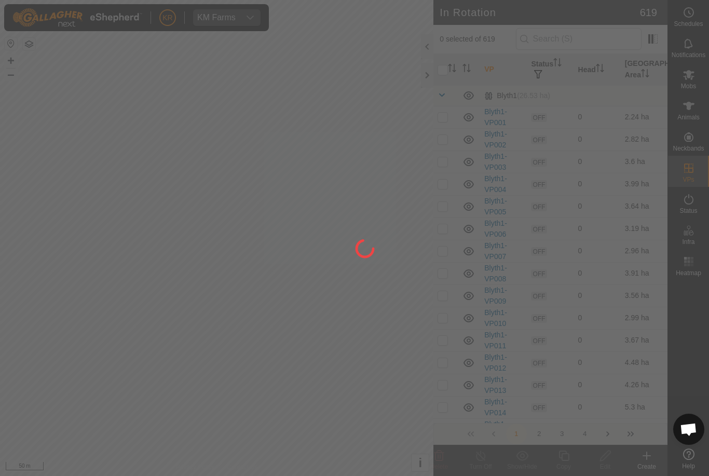
click at [596, 39] on div at bounding box center [354, 238] width 709 height 476
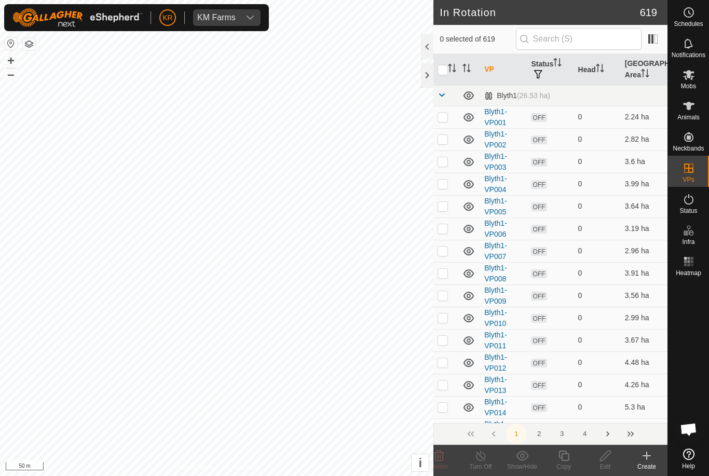
click at [574, 25] on div "0 selected of 619" at bounding box center [551, 39] width 234 height 29
click at [610, 40] on input "text" at bounding box center [579, 39] width 126 height 22
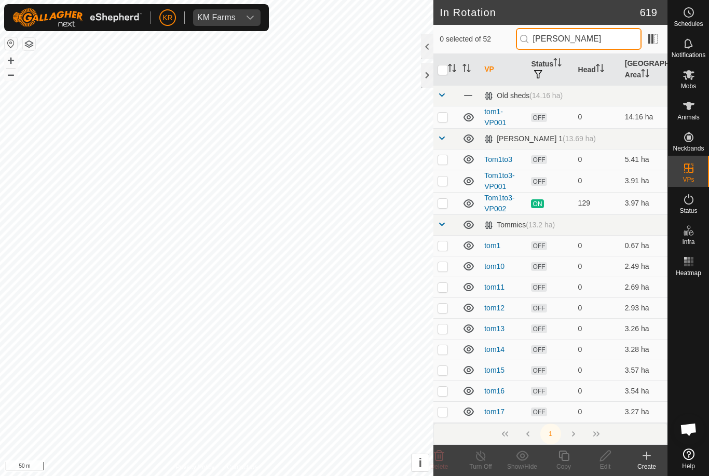
type input "Tom"
click at [448, 181] on p-checkbox at bounding box center [443, 181] width 10 height 8
click at [443, 182] on p-checkbox at bounding box center [443, 181] width 10 height 8
checkbox input "false"
click at [693, 84] on span "Mobs" at bounding box center [688, 86] width 15 height 6
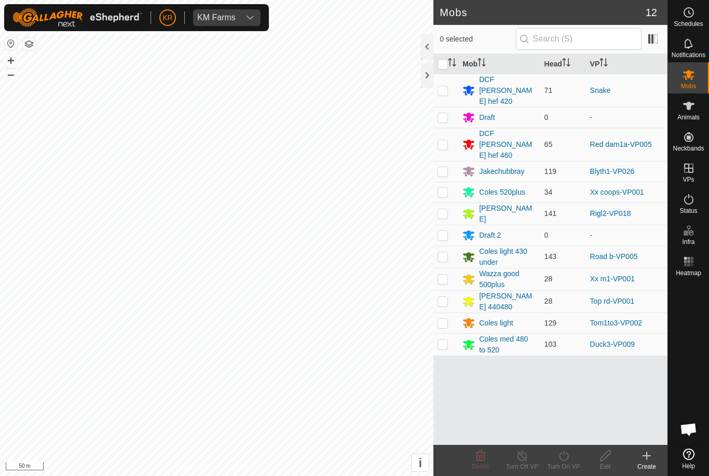
click at [449, 313] on td at bounding box center [446, 323] width 25 height 21
checkbox input "true"
click at [569, 461] on icon at bounding box center [564, 456] width 13 height 12
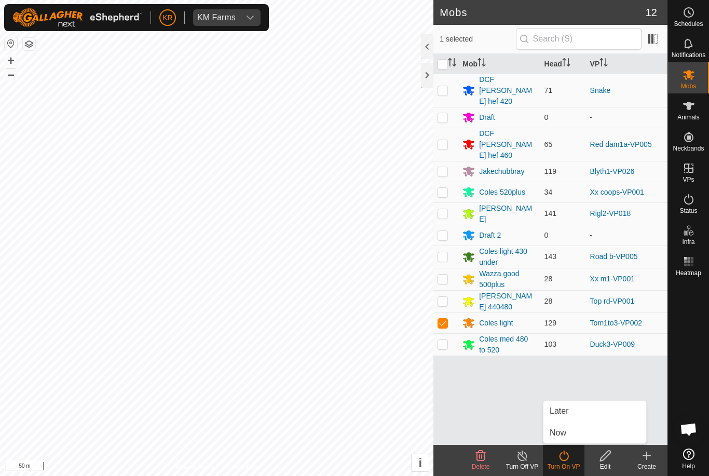
click at [569, 434] on link "Now" at bounding box center [595, 433] width 103 height 21
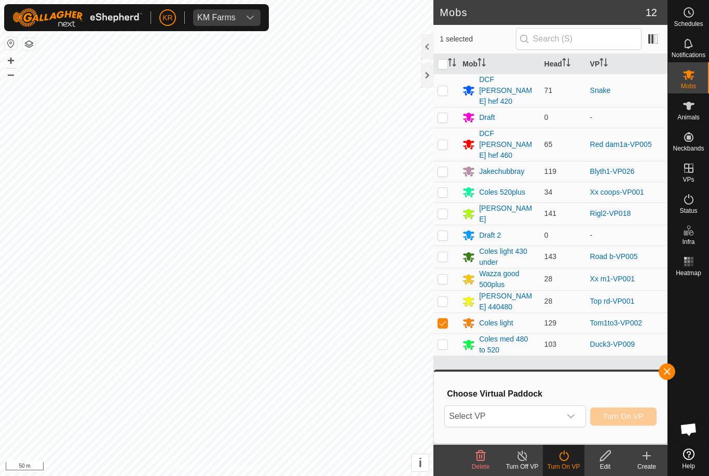
click at [559, 419] on span "Select VP" at bounding box center [502, 416] width 115 height 21
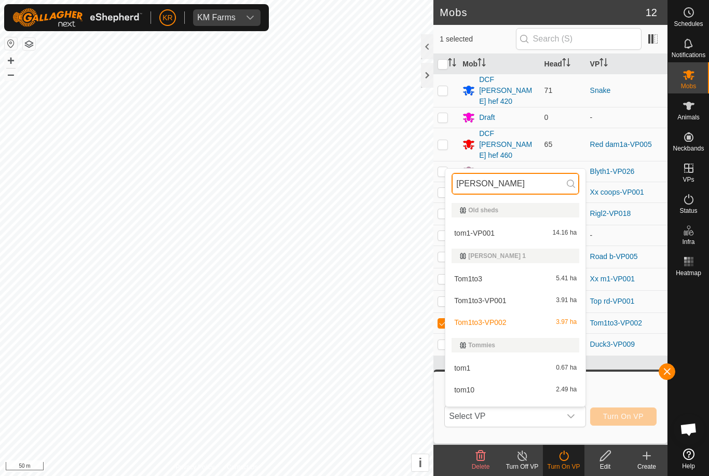
type input "Tom"
click at [504, 301] on span "Tom1to3-VP001" at bounding box center [480, 300] width 52 height 7
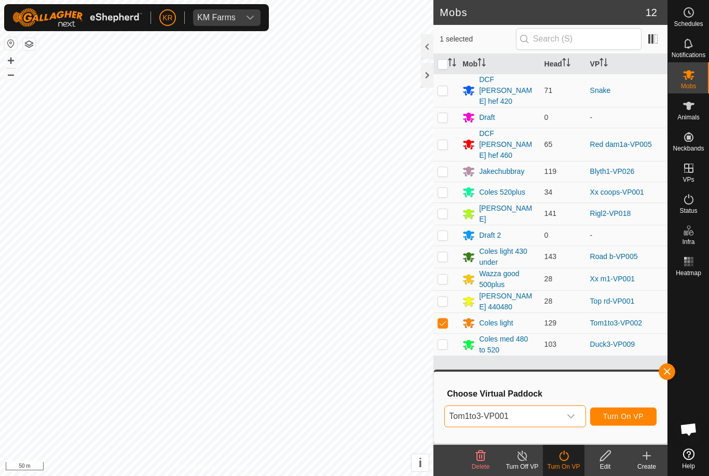
click at [638, 420] on span "Turn On VP" at bounding box center [623, 416] width 41 height 8
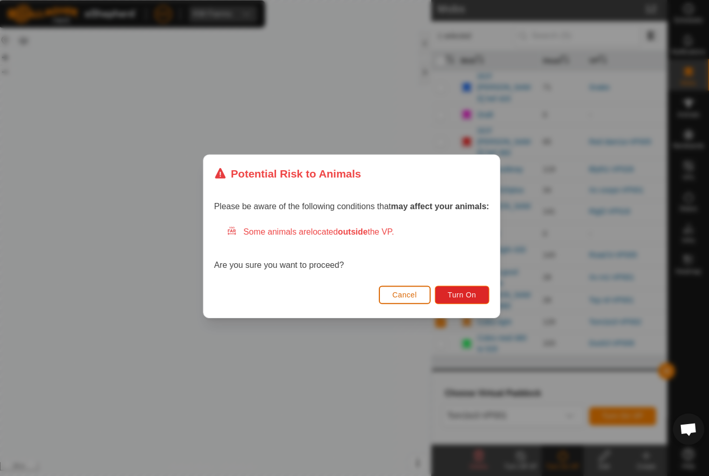
click at [469, 295] on span "Turn On" at bounding box center [464, 296] width 28 height 8
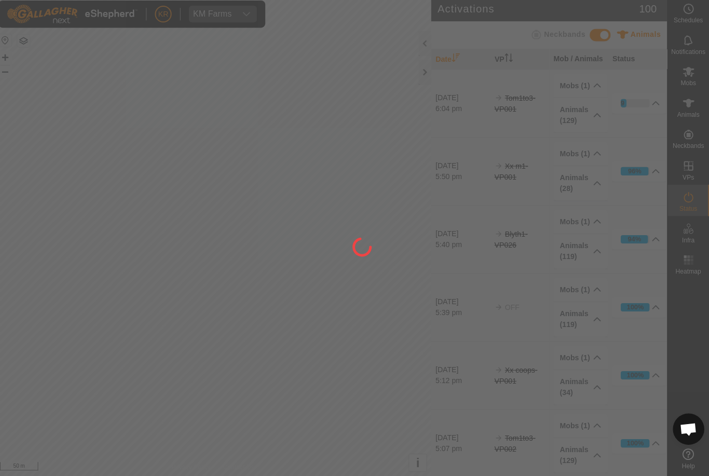
click at [38, 286] on div at bounding box center [354, 238] width 709 height 476
